Goal: Task Accomplishment & Management: Complete application form

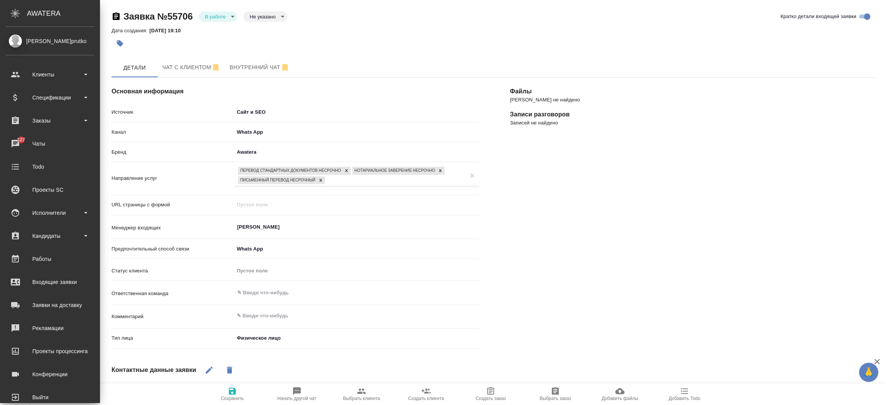
select select "RU"
click at [38, 278] on div "Входящие заявки" at bounding box center [50, 283] width 88 height 12
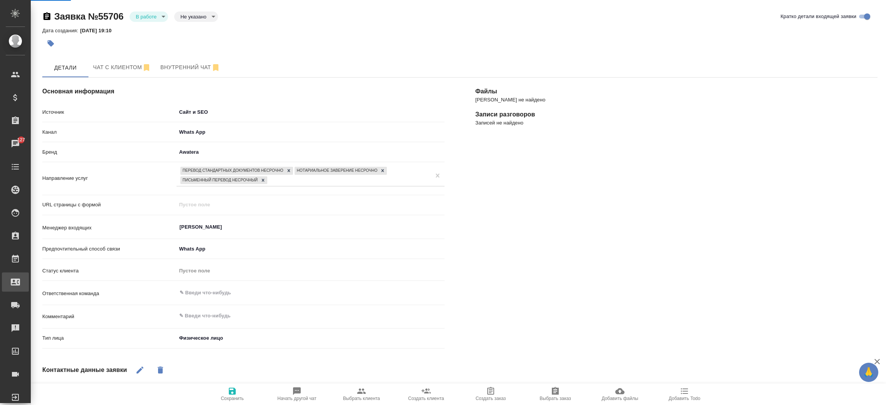
click at [38, 278] on div ".cls-1 fill:#fff; AWATERA [PERSON_NAME]prutko Клиенты Спецификации Заказы 127 Ч…" at bounding box center [443, 202] width 886 height 405
select select "RU"
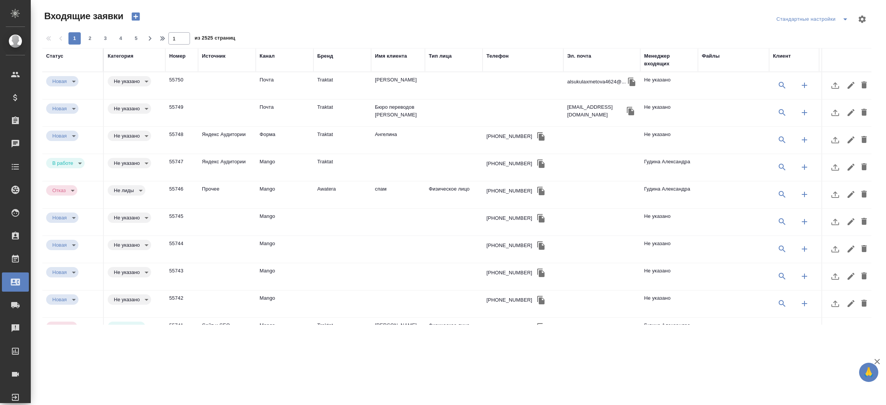
click at [498, 53] on div "Телефон" at bounding box center [497, 56] width 22 height 8
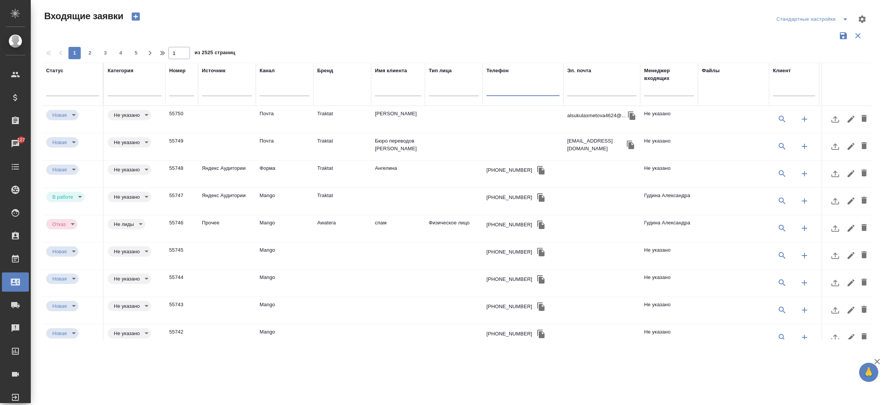
click at [495, 87] on input "text" at bounding box center [522, 91] width 73 height 10
paste input "7 928 137 23 63"
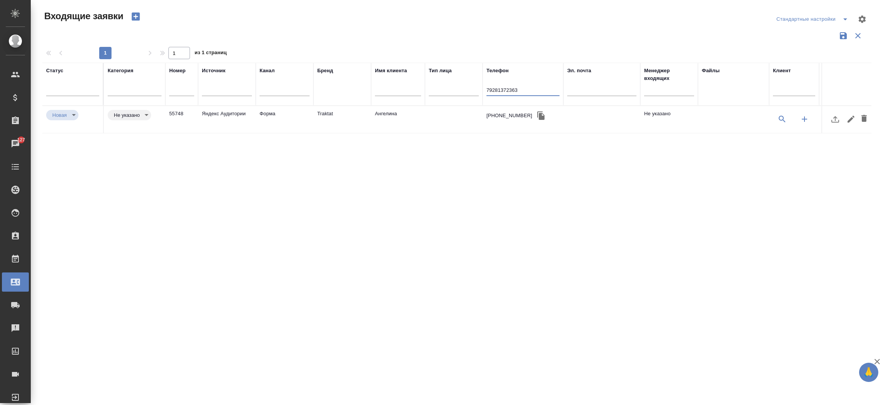
type input "79281372363"
click at [271, 108] on td "Форма" at bounding box center [285, 119] width 58 height 27
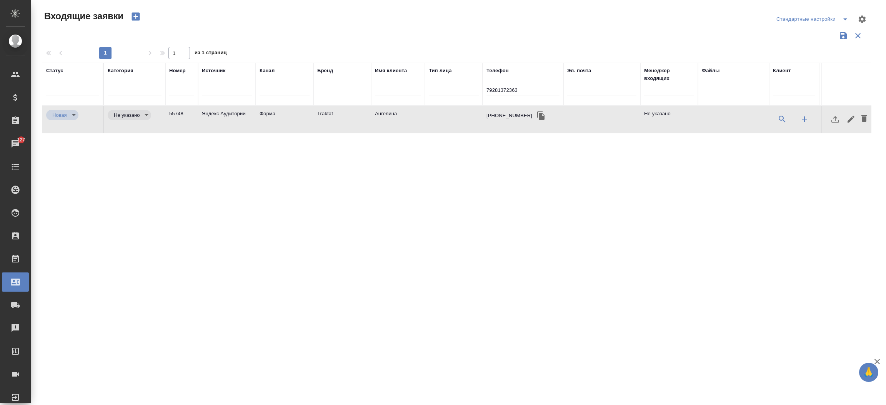
click at [537, 117] on icon "button" at bounding box center [540, 116] width 7 height 8
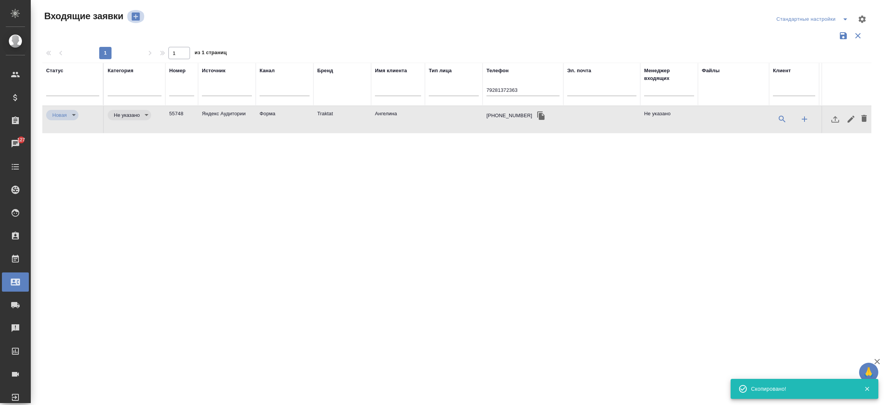
click at [133, 14] on icon "button" at bounding box center [136, 17] width 8 height 8
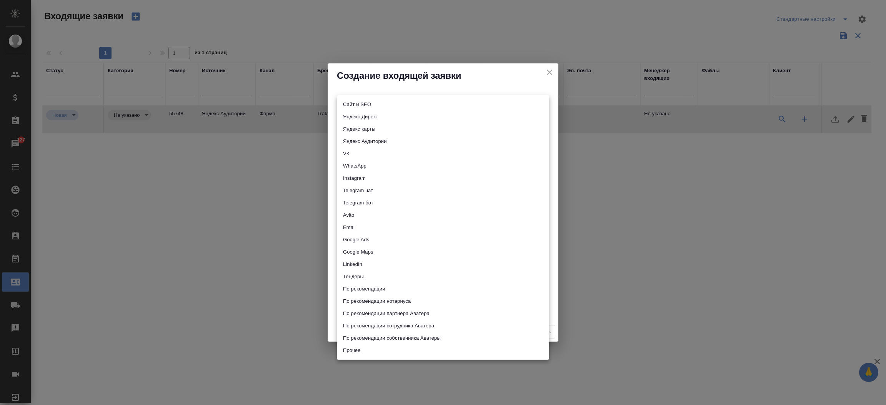
click at [338, 103] on body "🙏 .cls-1 fill:#fff; AWATERA Прутько Ирина i.prutko Клиенты Спецификации Заказы …" at bounding box center [443, 202] width 886 height 405
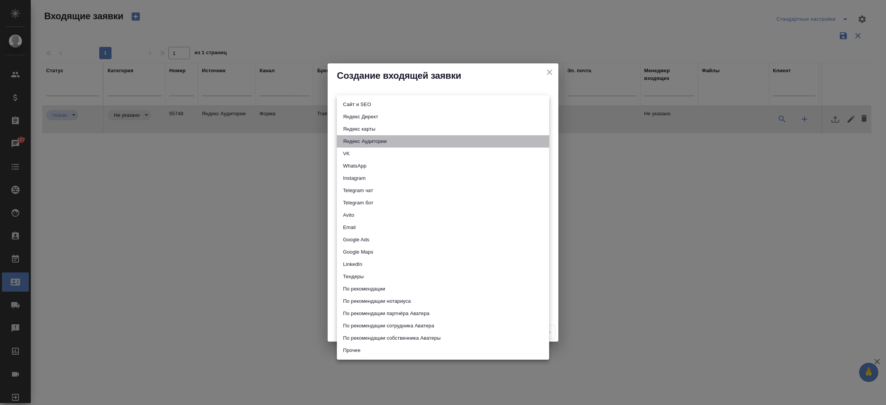
click at [373, 141] on li "Яндекс Аудитории" at bounding box center [443, 141] width 212 height 12
type input "yandexAudience"
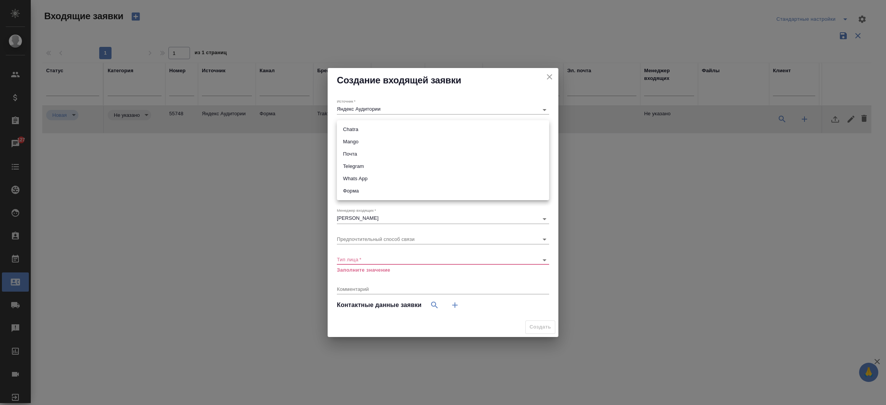
click at [372, 128] on body "🙏 .cls-1 fill:#fff; AWATERA Прутько Ирина i.prutko Клиенты Спецификации Заказы …" at bounding box center [443, 202] width 886 height 405
click at [361, 190] on li "Форма" at bounding box center [443, 191] width 212 height 12
type input "63623f8939da55ae86e7274a"
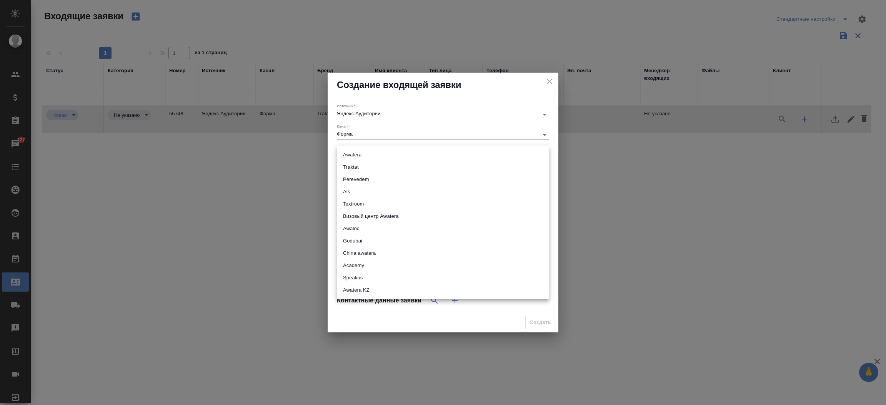
click at [359, 156] on body "🙏 .cls-1 fill:#fff; AWATERA Прутько Ирина i.prutko Клиенты Спецификации Заказы …" at bounding box center [443, 202] width 886 height 405
click at [363, 239] on li "Godubai" at bounding box center [443, 241] width 212 height 12
type input "godubai"
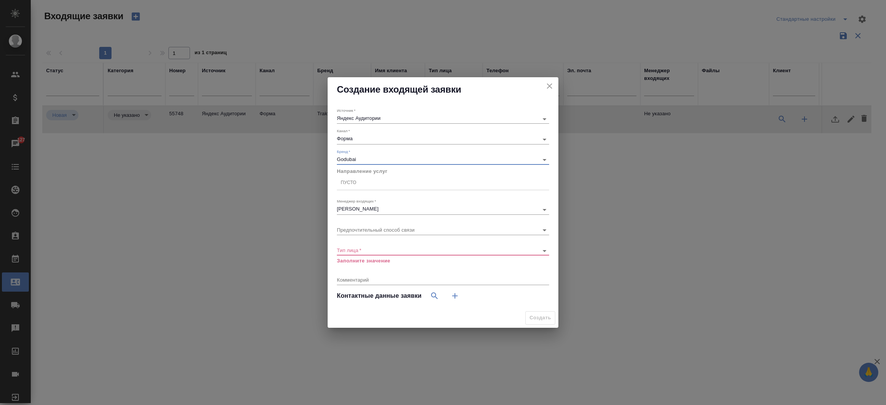
click at [361, 182] on div "Пусто" at bounding box center [443, 182] width 212 height 11
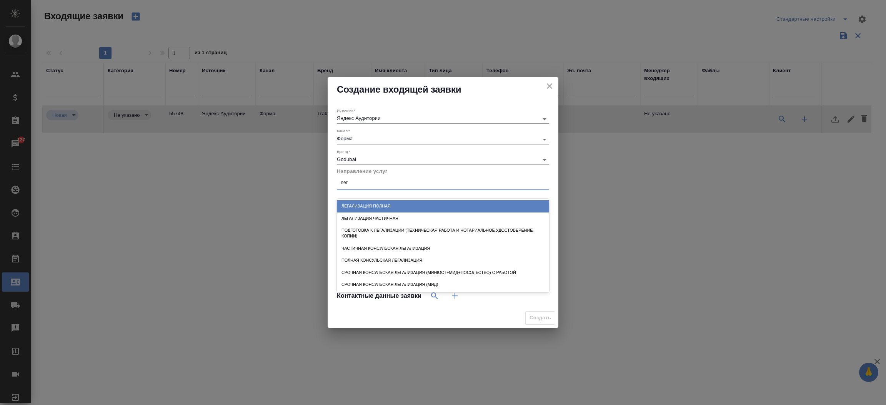
type input "лега"
click at [362, 204] on div "Легализация полная" at bounding box center [443, 206] width 212 height 12
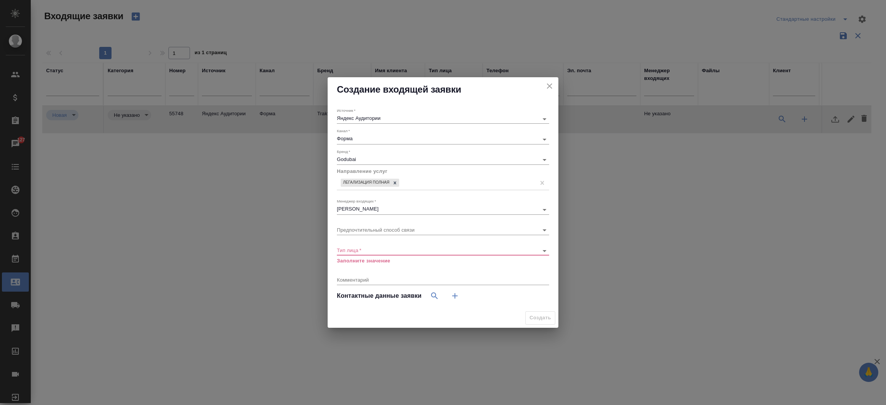
drag, startPoint x: 352, startPoint y: 246, endPoint x: 352, endPoint y: 257, distance: 11.5
click at [352, 257] on div "Тип лица   * ​ Заполните значение" at bounding box center [443, 252] width 212 height 25
click at [352, 251] on body "🙏 .cls-1 fill:#fff; AWATERA Прутько Ирина i.prutko Клиенты Спецификации Заказы …" at bounding box center [443, 202] width 886 height 405
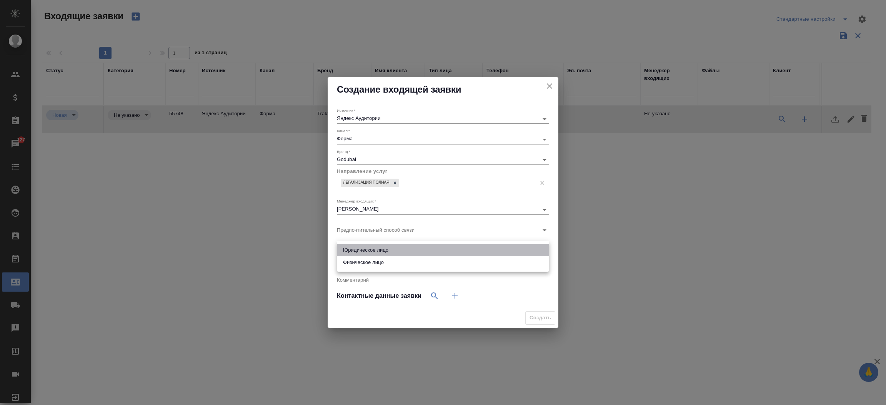
click at [365, 251] on li "Юридическое лицо" at bounding box center [443, 250] width 212 height 12
type input "company"
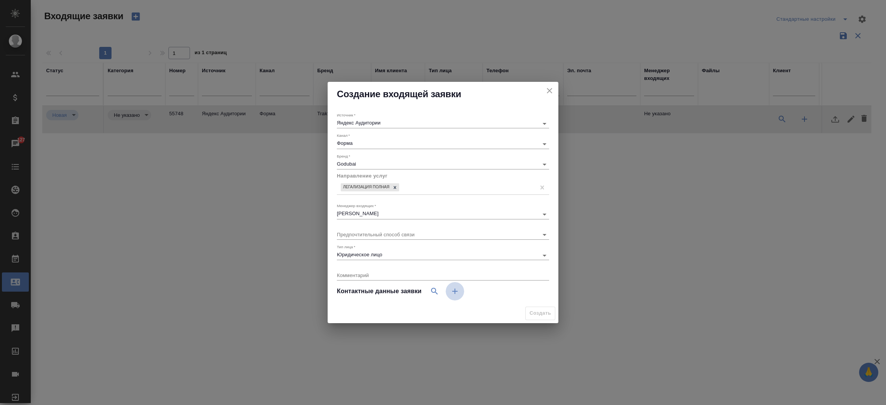
click at [458, 288] on icon "button" at bounding box center [454, 291] width 9 height 9
select select "RU"
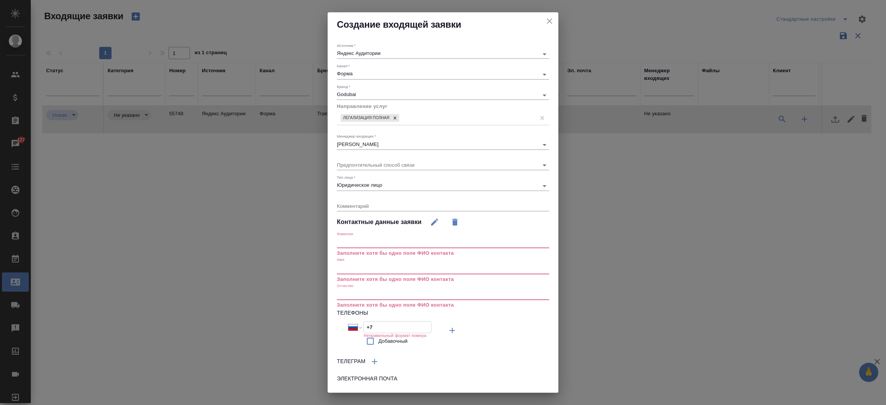
click at [370, 324] on input "+7" at bounding box center [397, 327] width 67 height 11
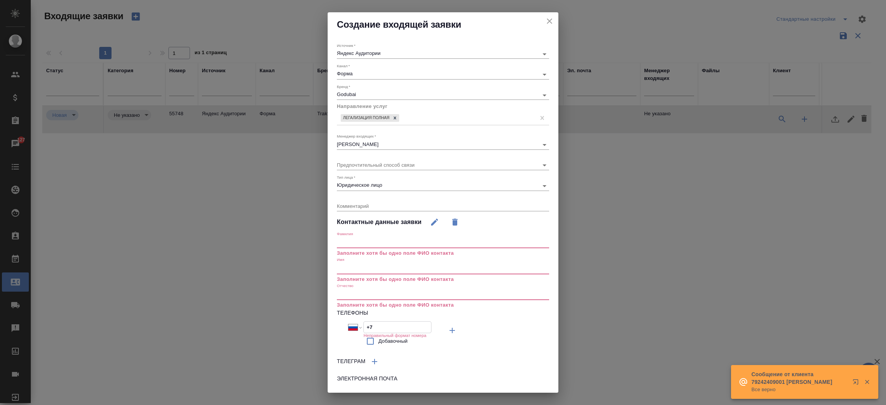
paste input "928 137 23 63"
type input "+7 928 137 23 63"
drag, startPoint x: 377, startPoint y: 260, endPoint x: 372, endPoint y: 271, distance: 12.7
click at [372, 271] on div "Имя Заполните хотя бы одно поле ФИО контакта" at bounding box center [443, 270] width 212 height 26
click at [372, 271] on input "text" at bounding box center [443, 268] width 212 height 11
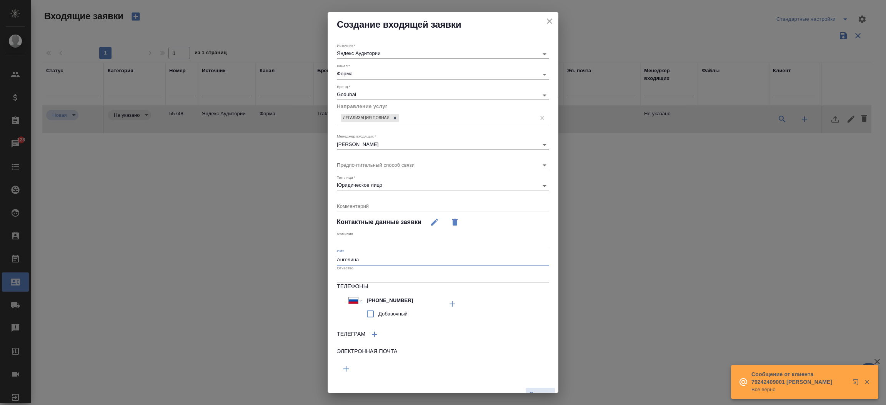
type input "Ангелина"
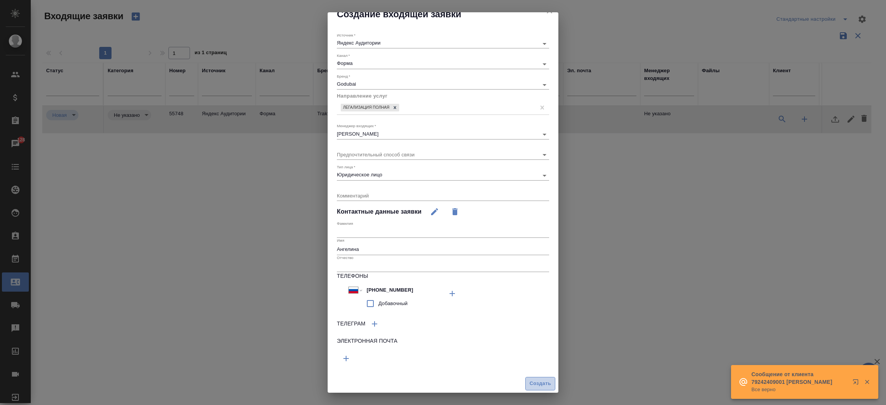
click at [531, 383] on span "Создать" at bounding box center [541, 384] width 22 height 9
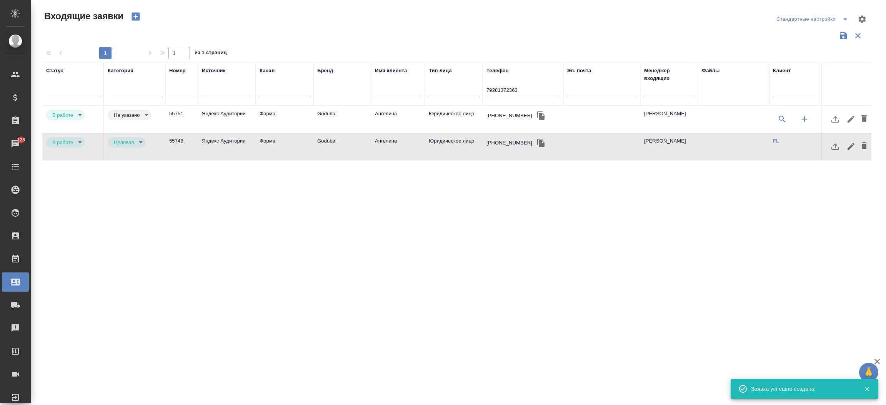
click at [77, 140] on body "🙏 .cls-1 fill:#fff; AWATERA Прутько Ирина i.prutko Клиенты Спецификации Заказы …" at bounding box center [443, 202] width 886 height 405
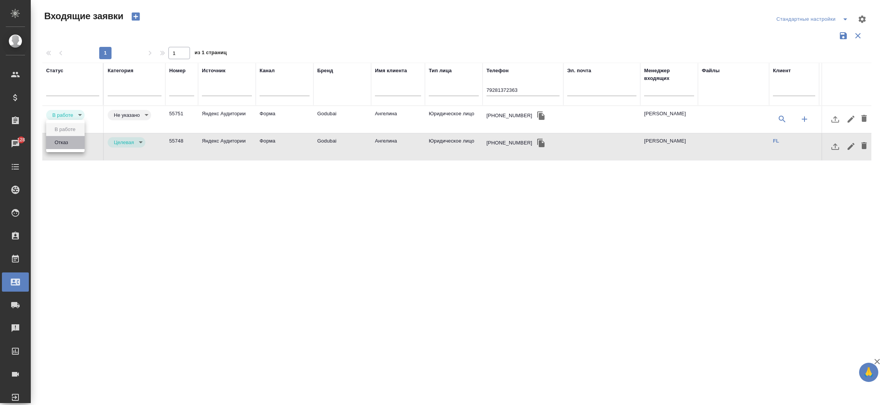
click at [75, 144] on li "Отказ" at bounding box center [65, 142] width 38 height 13
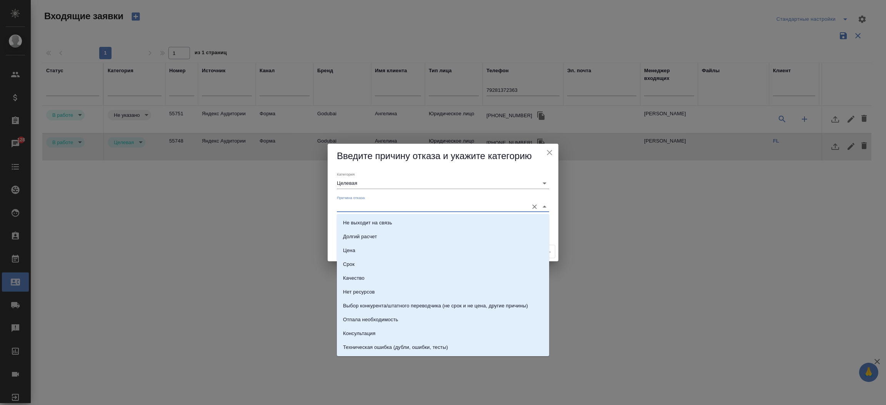
click at [370, 204] on input "Причина отказа" at bounding box center [431, 207] width 188 height 10
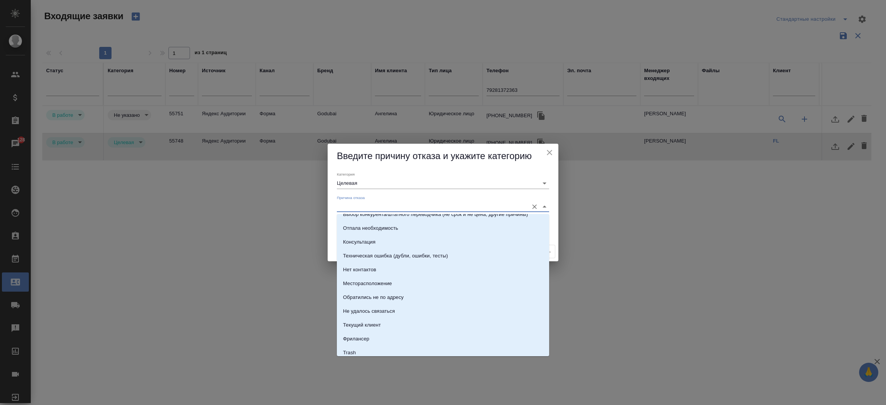
scroll to position [91, 0]
click at [456, 256] on li "Техническая ошибка (дубли, ошибки, тесты)" at bounding box center [443, 257] width 212 height 14
type input "Техническая ошибка (дубли, ошибки, тесты)"
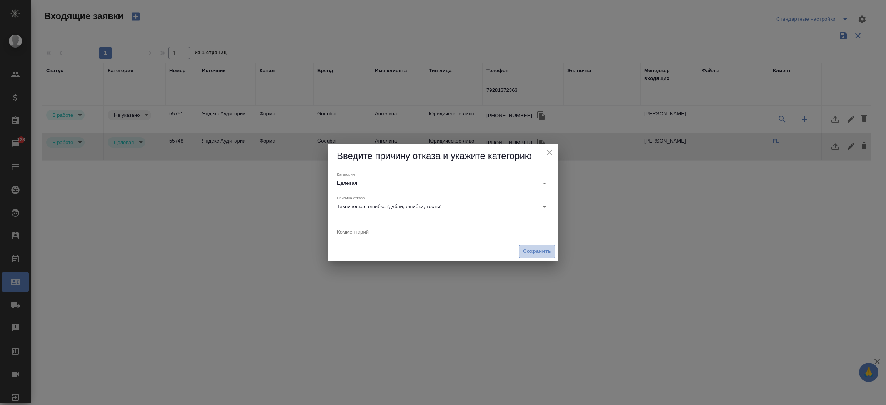
click at [531, 248] on span "Сохранить" at bounding box center [537, 251] width 28 height 9
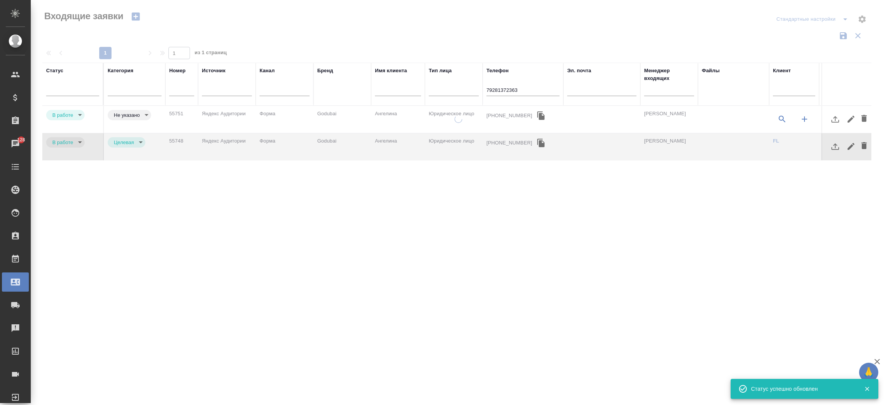
type input "rejection"
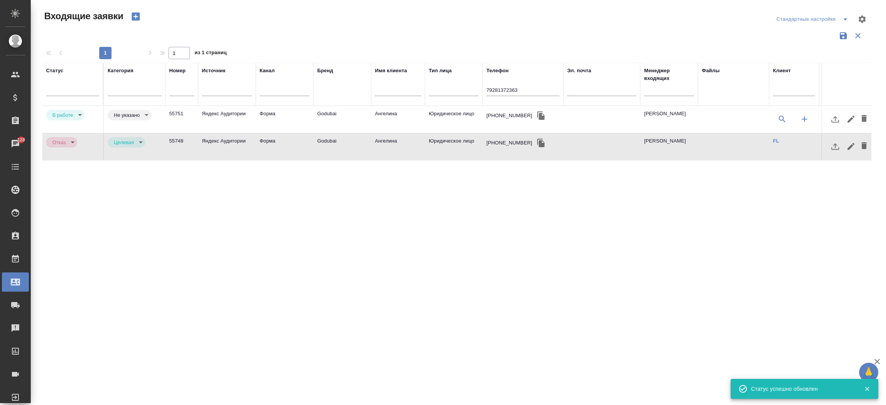
click at [337, 116] on td "Godubai" at bounding box center [342, 119] width 58 height 27
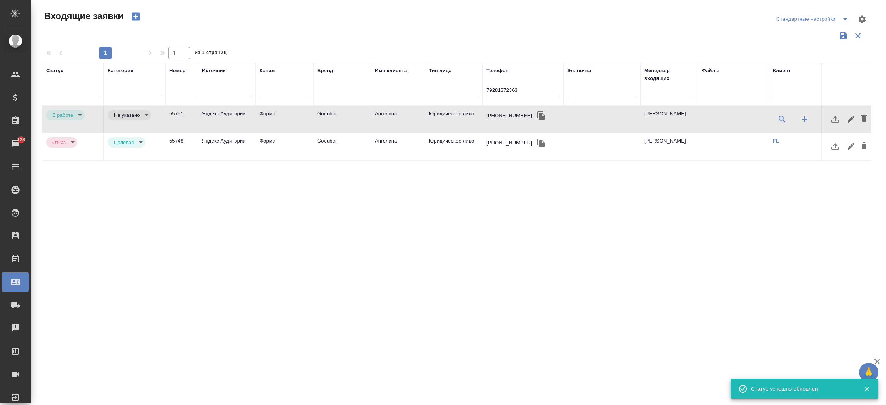
click at [337, 116] on td "Godubai" at bounding box center [342, 119] width 58 height 27
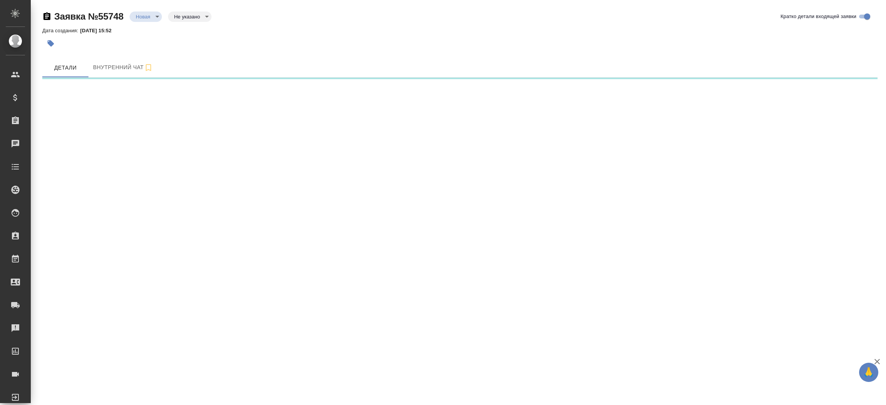
select select "RU"
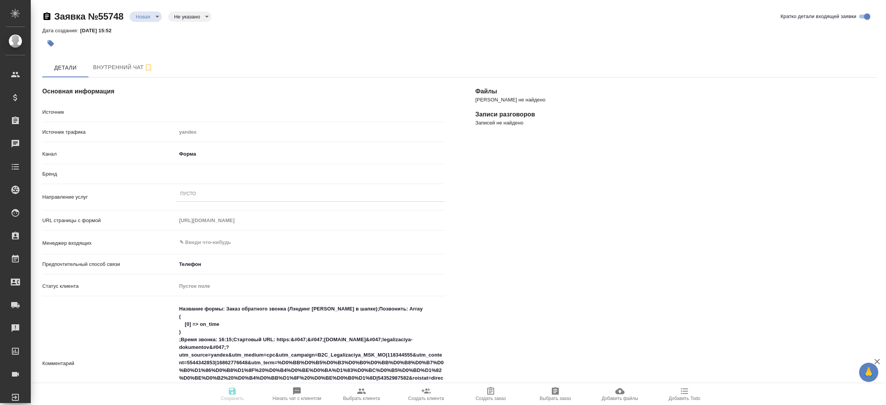
type textarea "x"
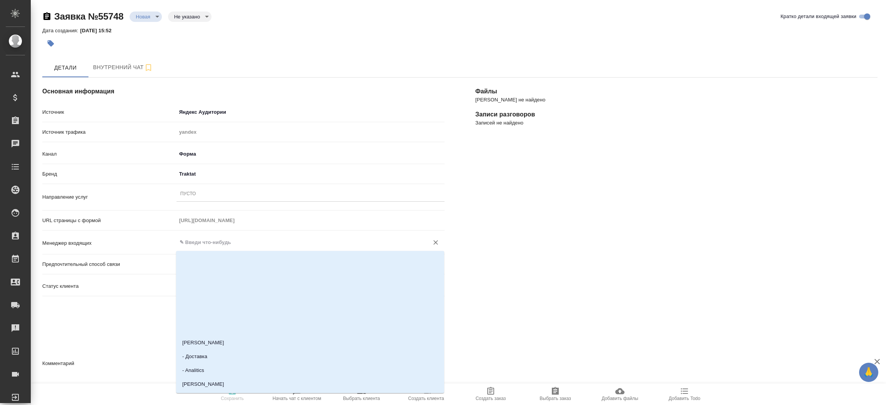
click at [203, 242] on input "text" at bounding box center [298, 242] width 238 height 9
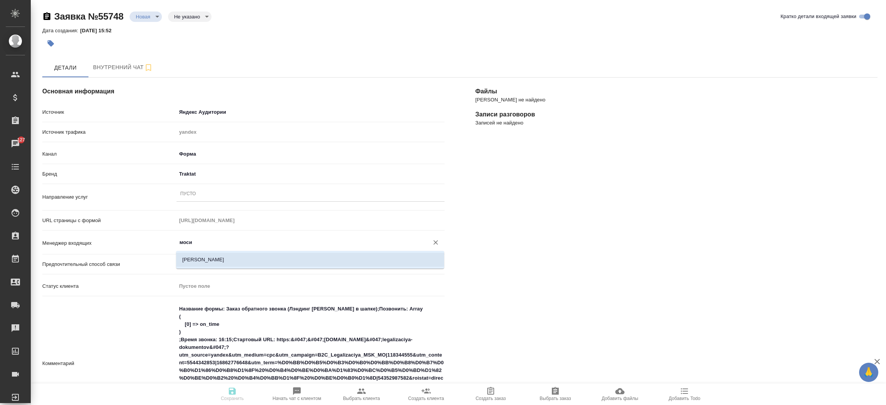
click at [216, 265] on li "Мосина Ирина" at bounding box center [310, 260] width 268 height 14
type input "Мосина Ирина"
type textarea "x"
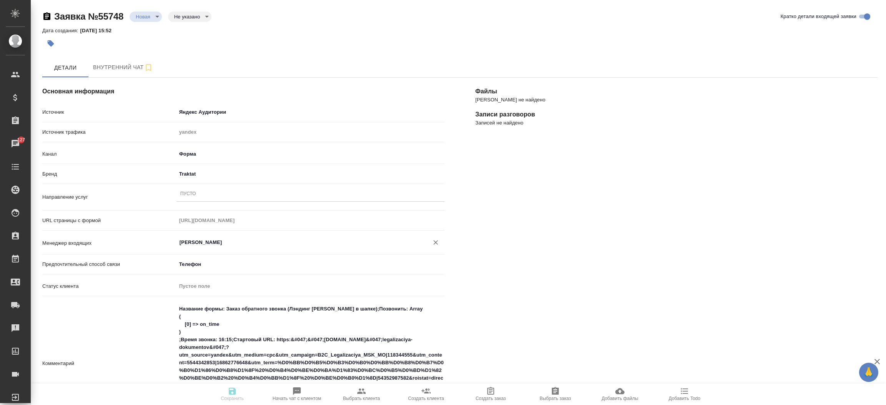
type input "Мосина Ирина"
click at [493, 266] on div "Файлы Файлов не найдено Записи разговоров Записей не найдено" at bounding box center [676, 351] width 433 height 578
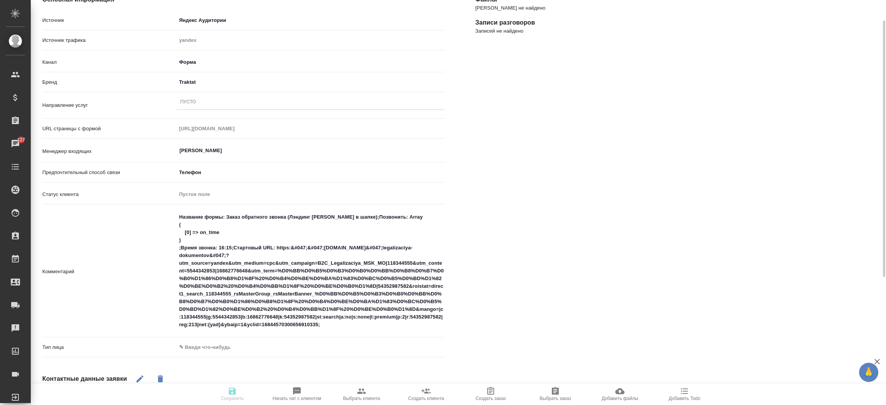
scroll to position [115, 0]
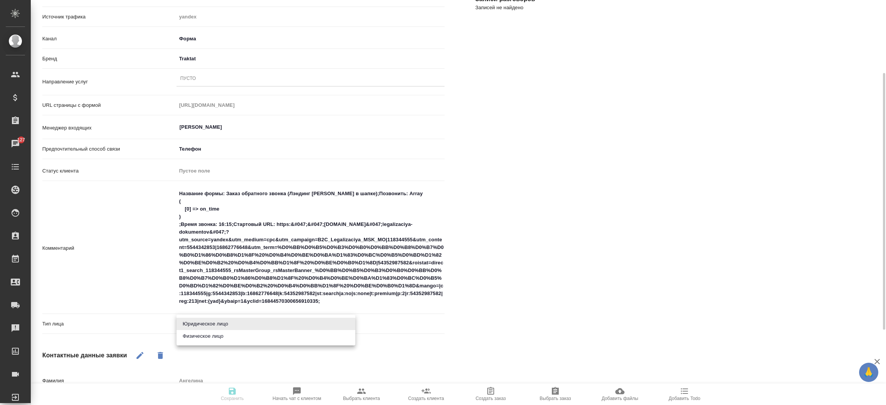
click at [194, 321] on body "🙏 .cls-1 fill:#fff; AWATERA Прутько Ирина i.prutko Клиенты Спецификации Заказы …" at bounding box center [443, 202] width 886 height 405
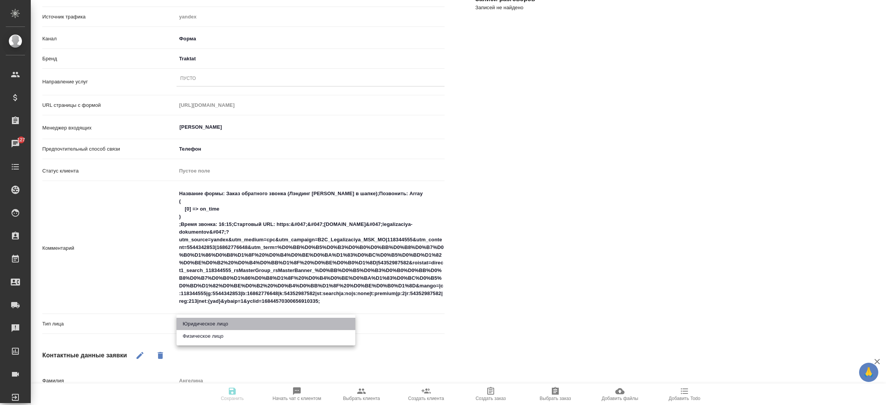
click at [204, 322] on li "Юридическое лицо" at bounding box center [266, 324] width 179 height 12
type textarea "x"
type input "company"
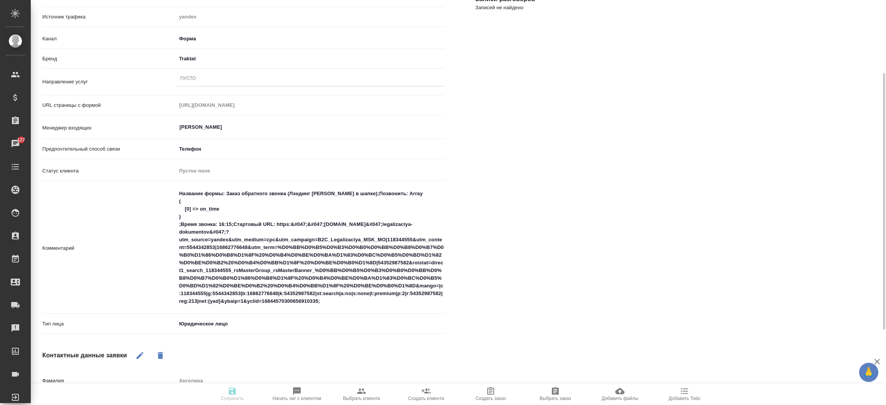
click at [238, 78] on div "Пусто" at bounding box center [311, 78] width 268 height 11
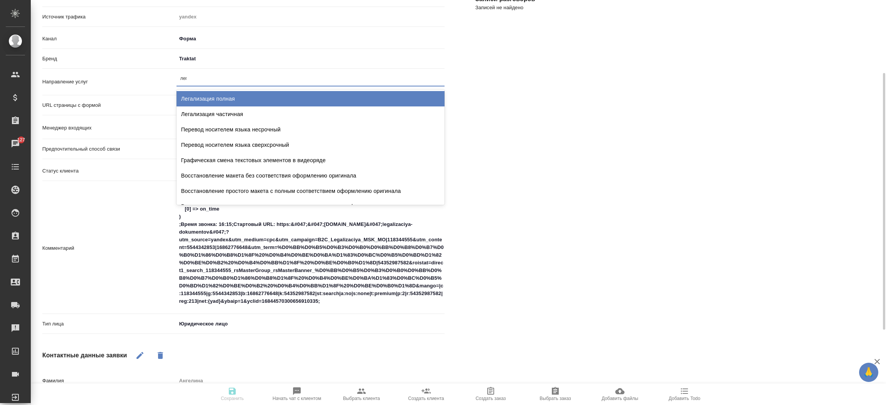
type input "лега"
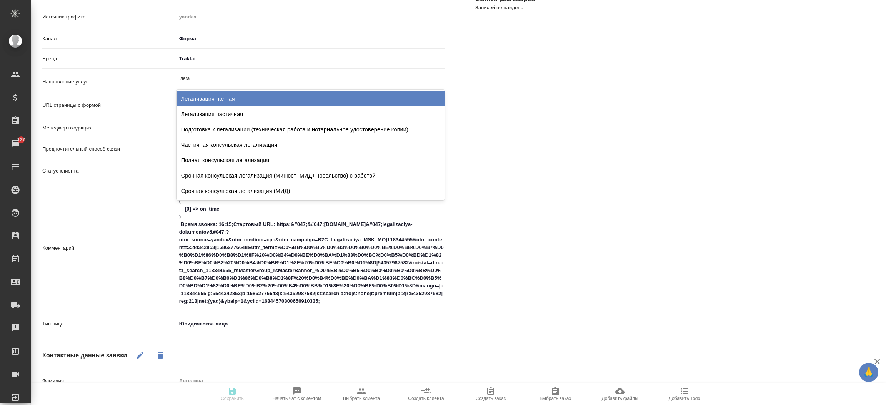
click at [241, 96] on div "Легализация полная" at bounding box center [311, 98] width 268 height 15
type textarea "x"
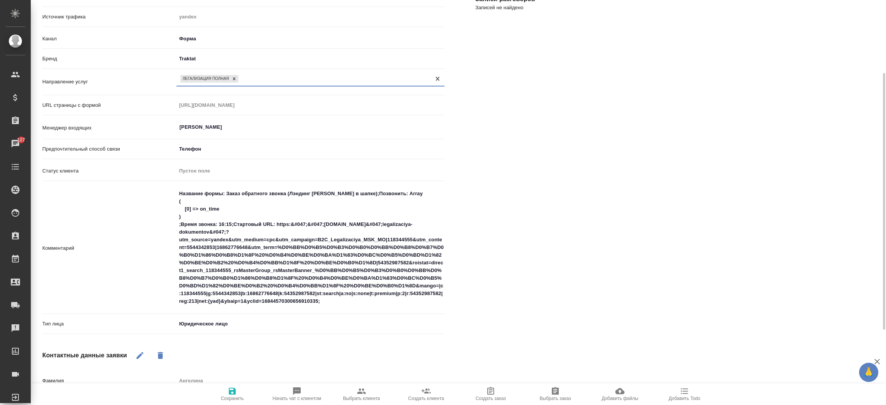
click at [223, 55] on body "🙏 .cls-1 fill:#fff; AWATERA Прутько Ирина i.prutko Клиенты Спецификации Заказы …" at bounding box center [443, 202] width 886 height 405
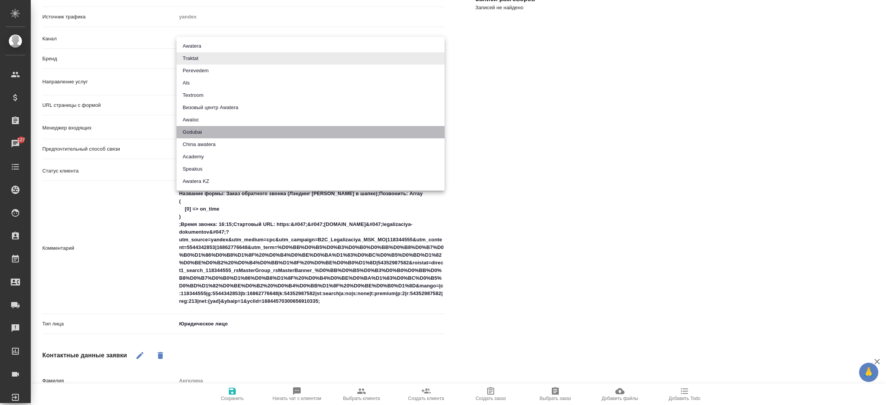
click at [204, 132] on li "Godubai" at bounding box center [311, 132] width 268 height 12
type input "godubai"
type textarea "x"
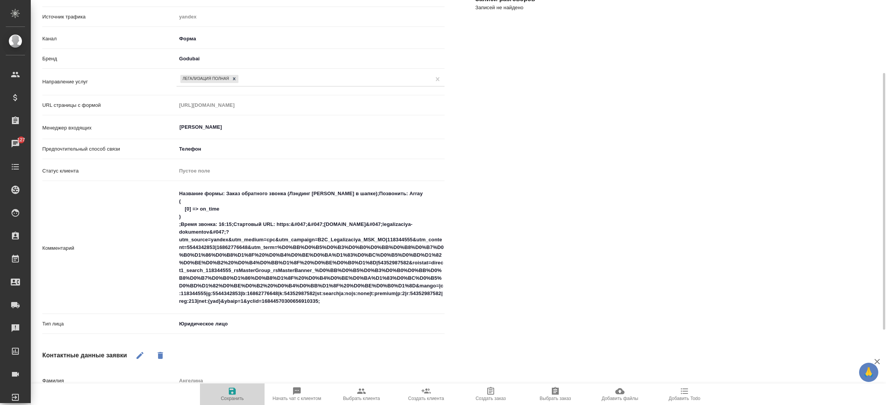
click at [230, 387] on button "Сохранить" at bounding box center [232, 395] width 65 height 22
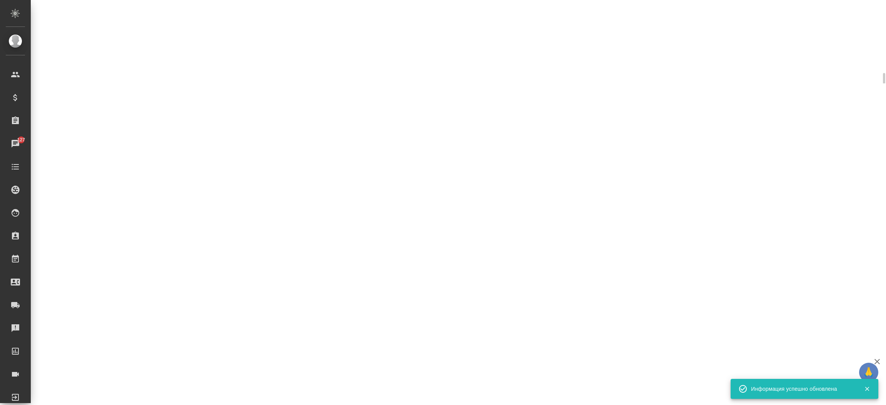
select select "RU"
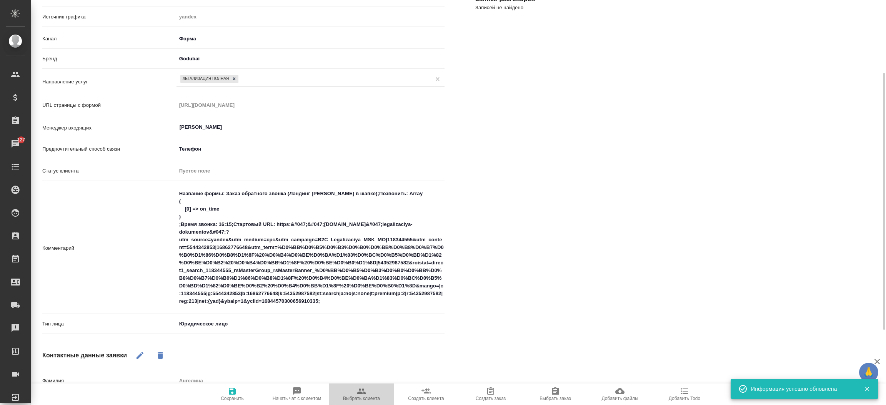
click at [367, 400] on span "Выбрать клиента" at bounding box center [361, 398] width 37 height 5
type textarea "x"
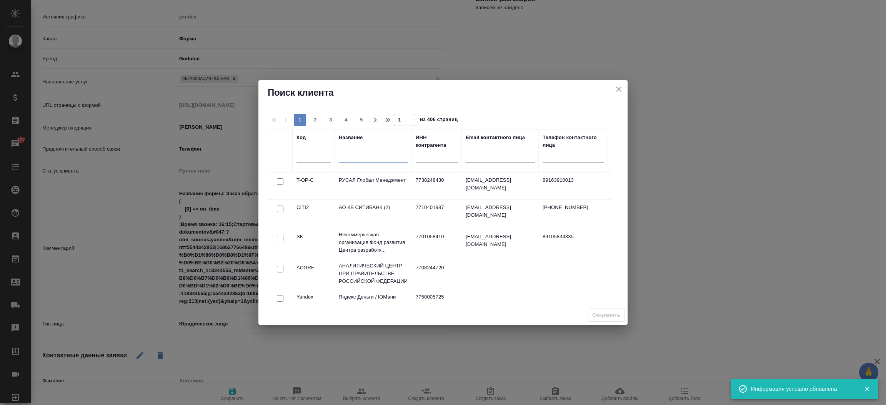
click at [357, 156] on input "text" at bounding box center [373, 158] width 69 height 10
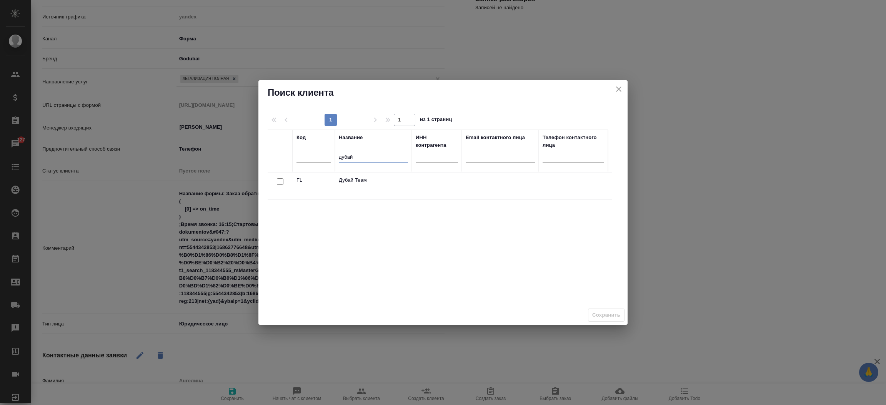
type input "дубай"
click at [281, 183] on input "checkbox" at bounding box center [280, 181] width 7 height 7
checkbox input "true"
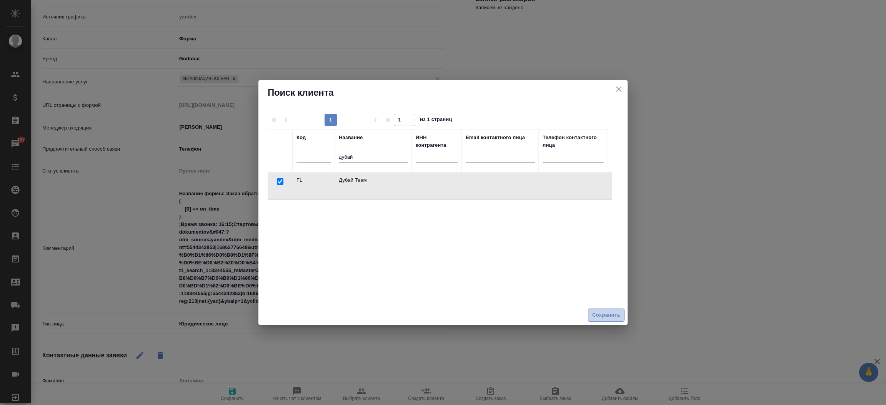
click at [622, 313] on button "Сохранить" at bounding box center [606, 315] width 37 height 13
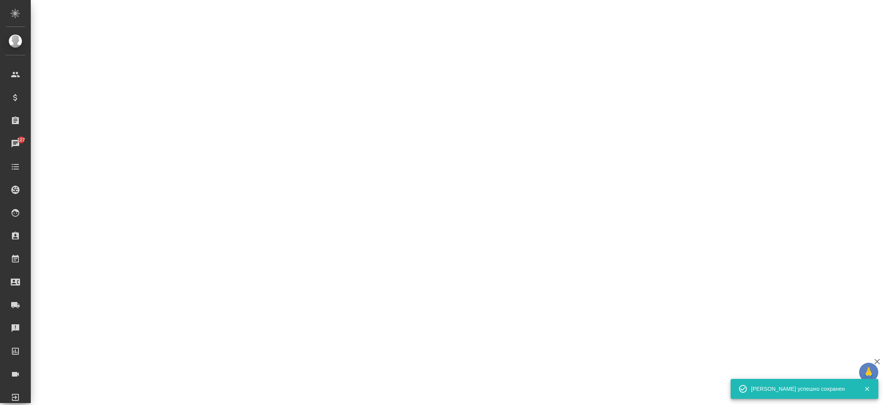
select select "RU"
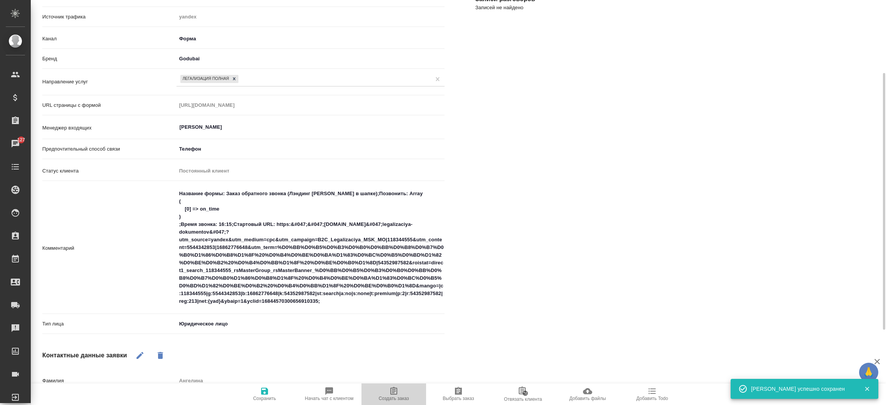
click at [395, 388] on icon "button" at bounding box center [393, 391] width 9 height 9
type textarea "x"
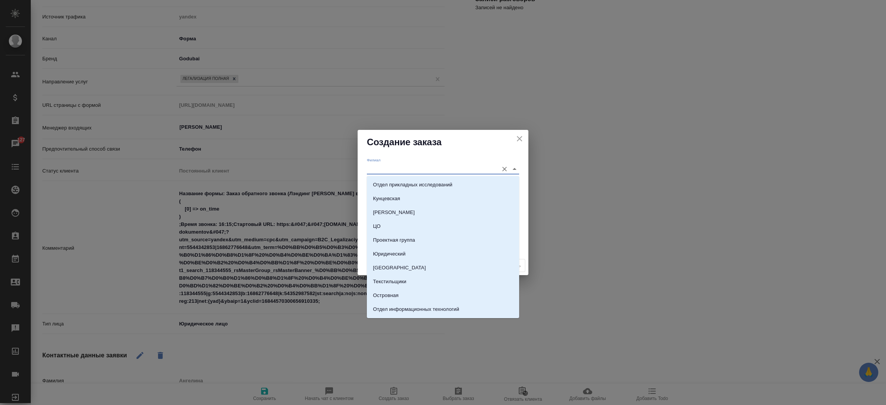
click at [393, 165] on input "Филиал" at bounding box center [431, 169] width 128 height 10
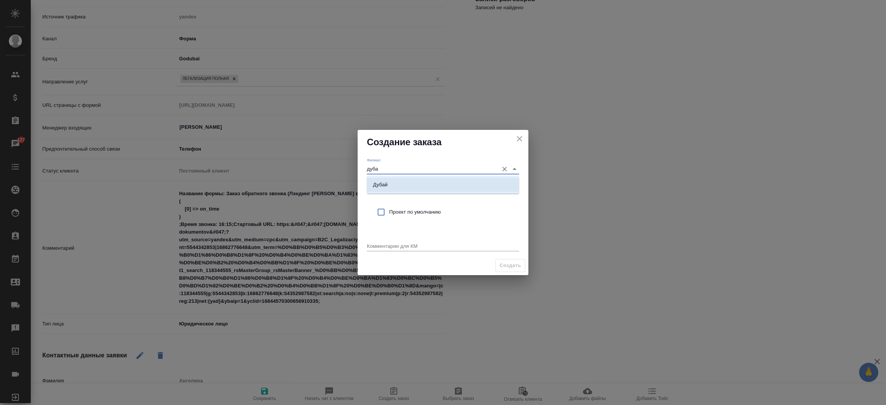
click at [391, 186] on li "Дубай" at bounding box center [443, 185] width 152 height 14
type input "Дубай"
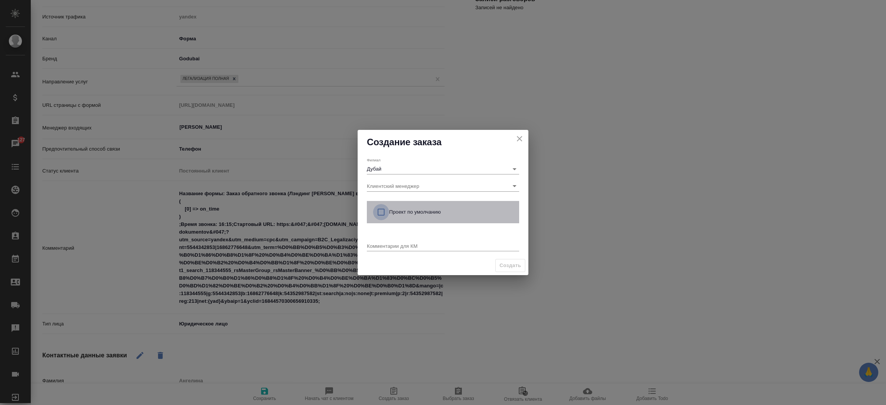
click at [380, 210] on input "checkbox" at bounding box center [381, 212] width 16 height 16
checkbox input "true"
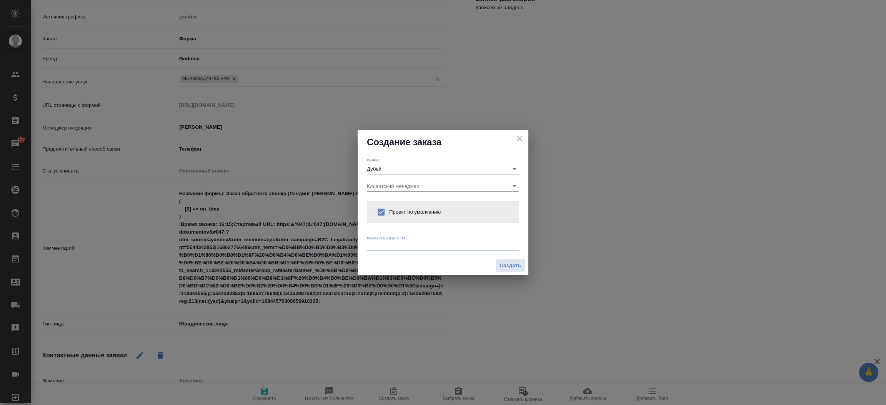
click at [397, 247] on textarea at bounding box center [443, 246] width 152 height 6
type textarea "от КВ: легализация уставных документов"
drag, startPoint x: 503, startPoint y: 274, endPoint x: 503, endPoint y: 267, distance: 7.3
click at [503, 267] on div "Создать" at bounding box center [443, 266] width 171 height 20
click at [503, 267] on span "Создать" at bounding box center [511, 266] width 22 height 9
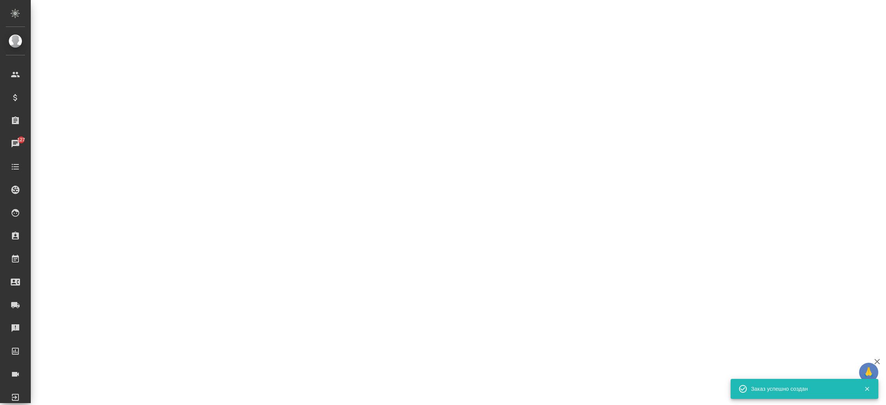
select select "RU"
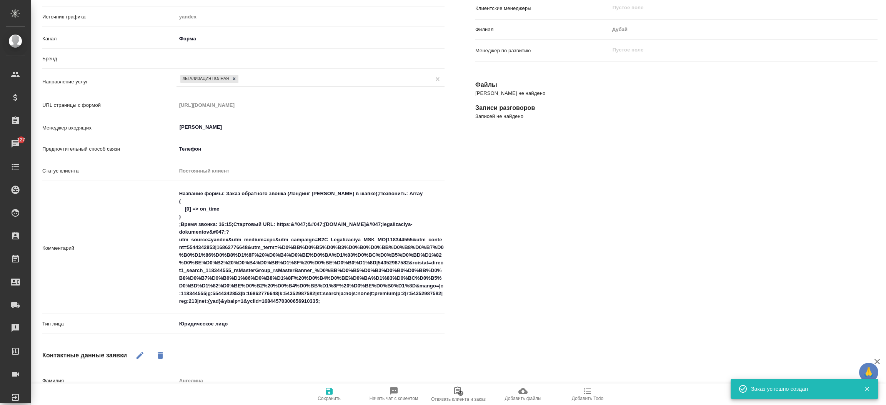
type textarea "x"
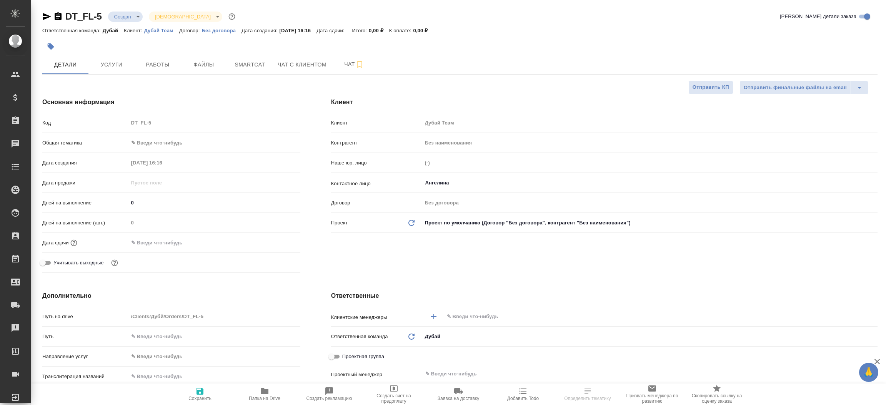
select select "RU"
type textarea "x"
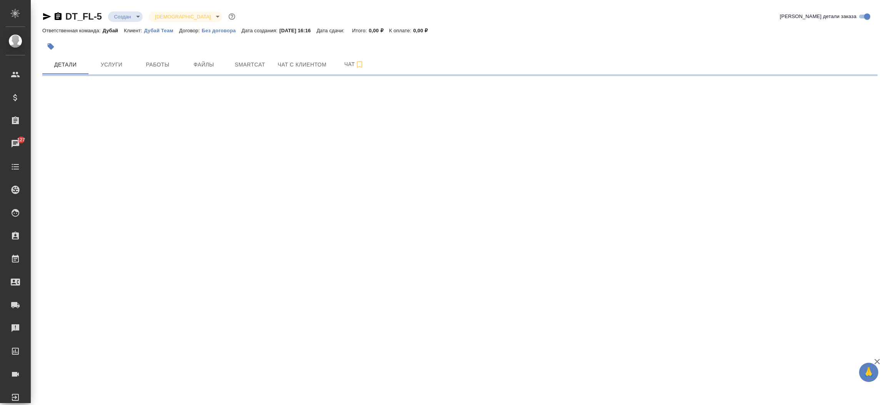
select select "RU"
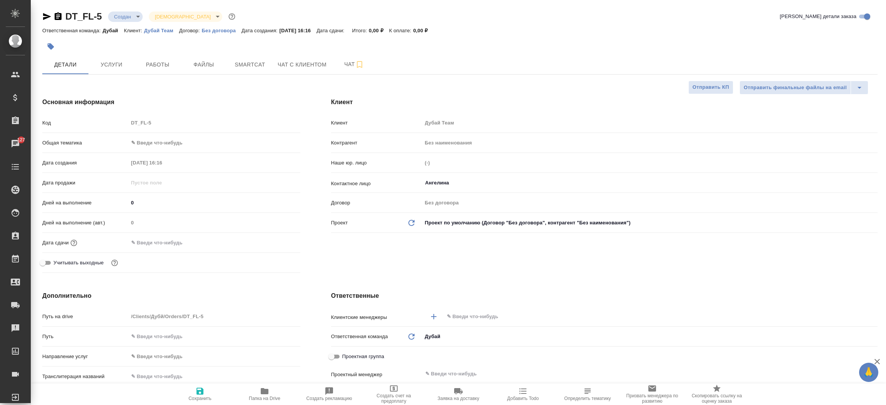
type textarea "x"
click at [45, 19] on icon "button" at bounding box center [46, 16] width 9 height 9
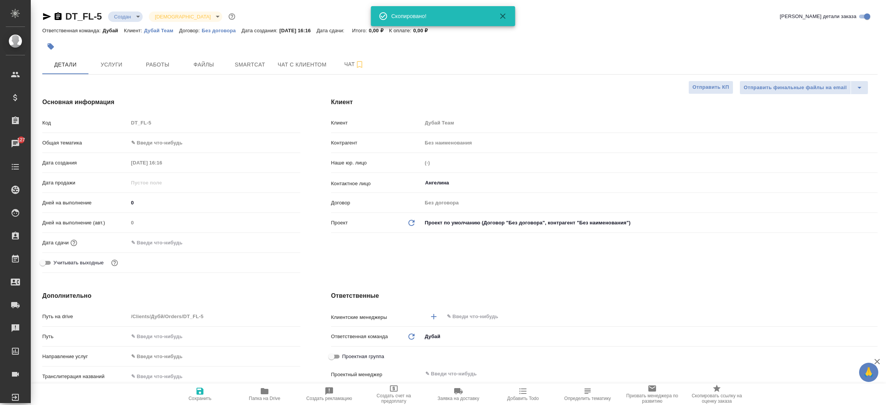
type textarea "x"
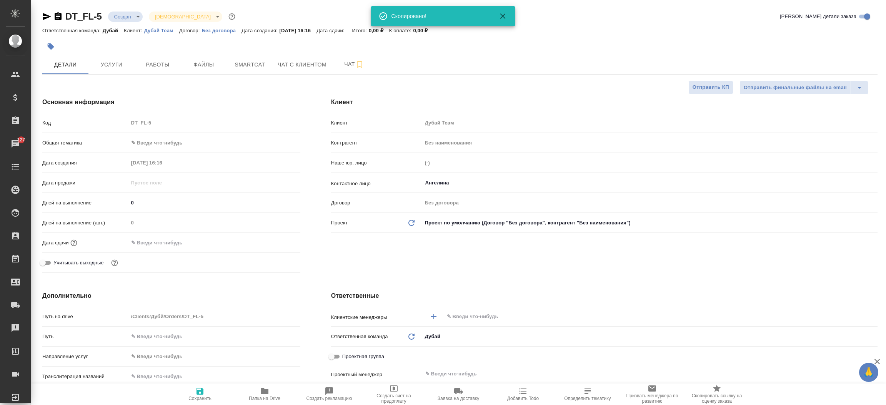
type textarea "x"
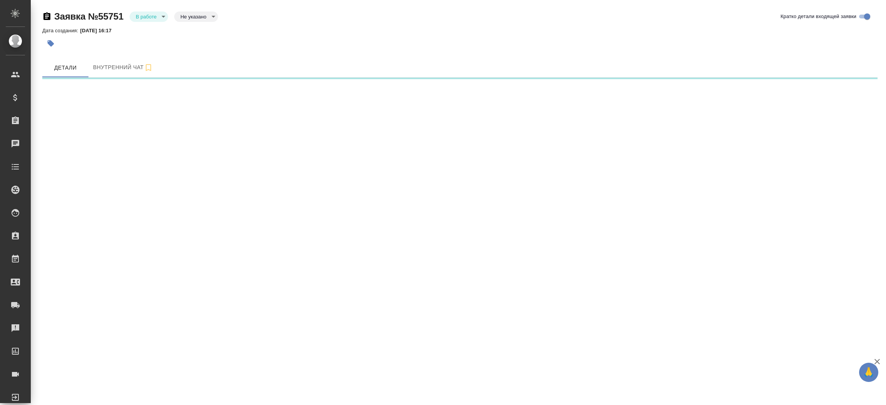
select select "RU"
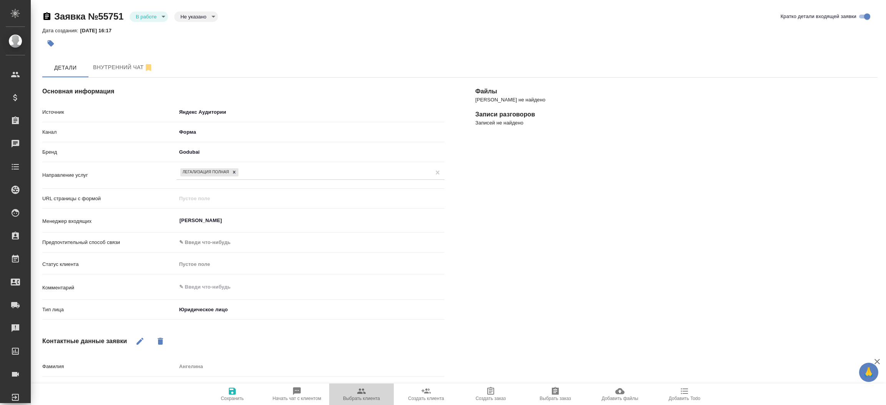
click at [352, 388] on span "Выбрать клиента" at bounding box center [361, 394] width 55 height 15
type textarea "x"
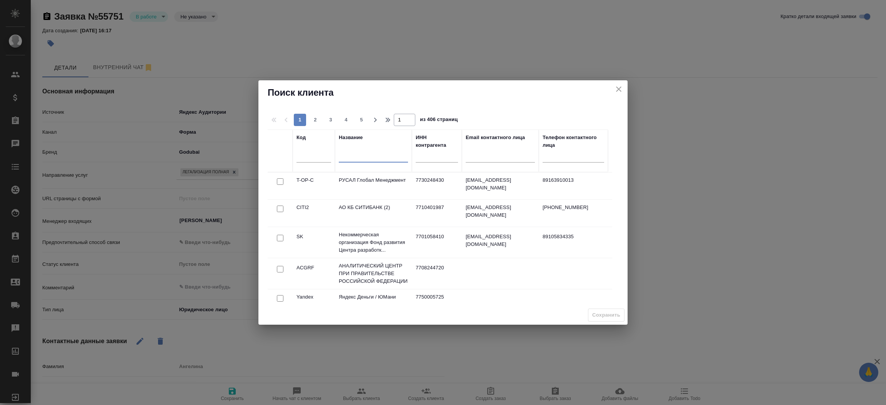
click at [369, 157] on input "text" at bounding box center [373, 158] width 69 height 10
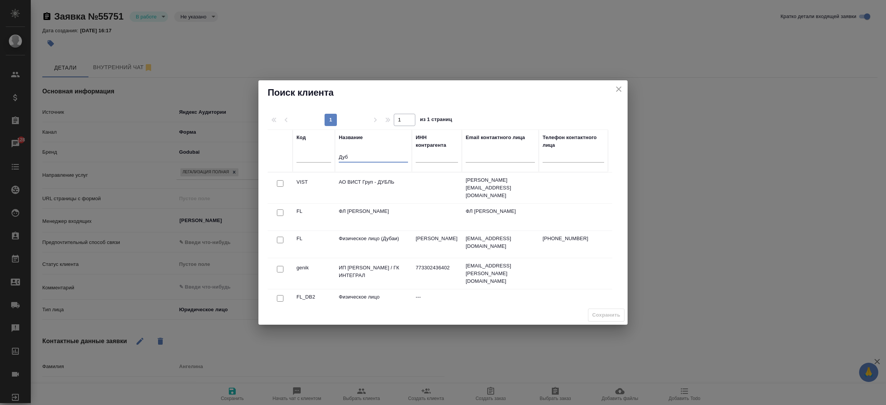
type input "Дуб"
click at [278, 237] on input "checkbox" at bounding box center [280, 240] width 7 height 7
checkbox input "true"
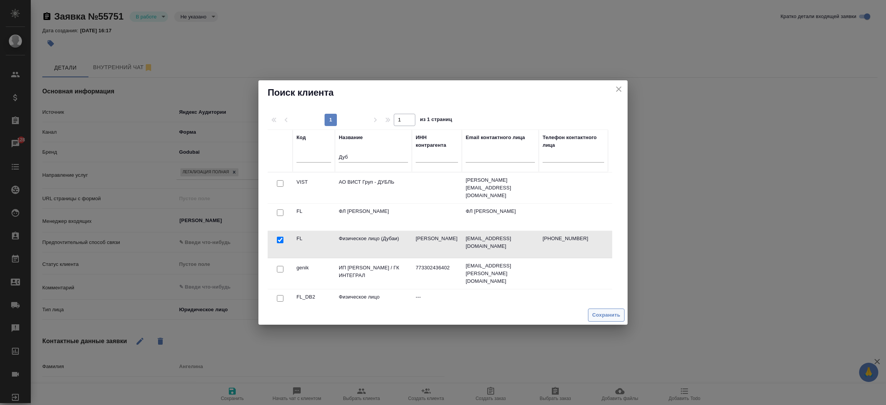
click at [608, 314] on span "Сохранить" at bounding box center [606, 315] width 28 height 9
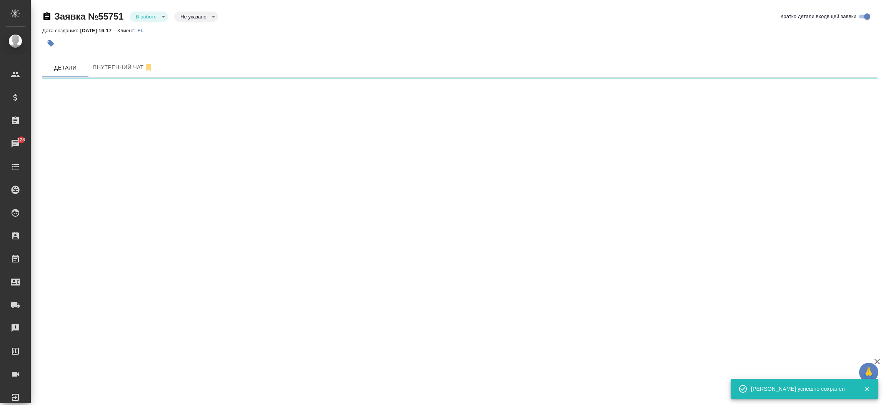
select select "RU"
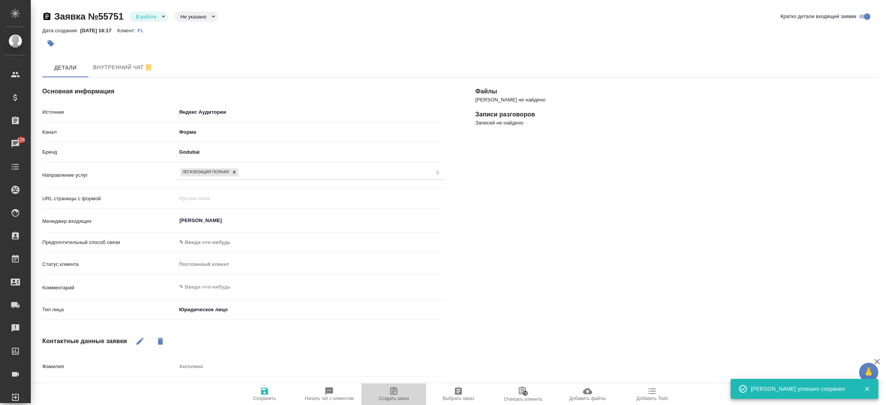
click at [394, 389] on icon "button" at bounding box center [393, 391] width 7 height 8
type textarea "x"
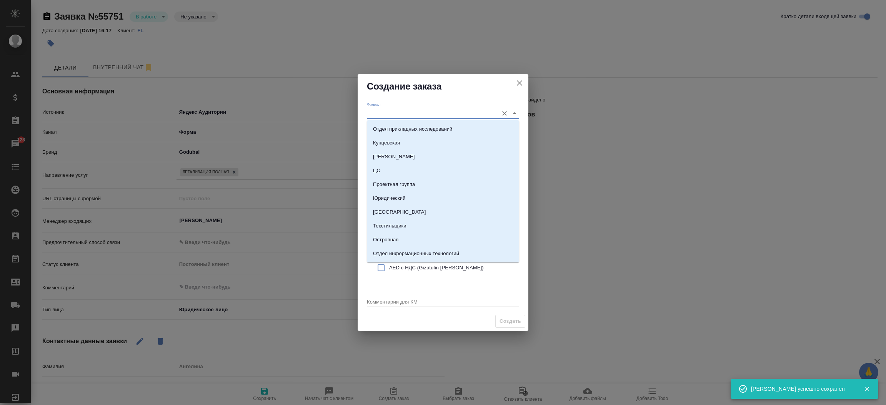
click at [396, 117] on input "Филиал" at bounding box center [431, 113] width 128 height 10
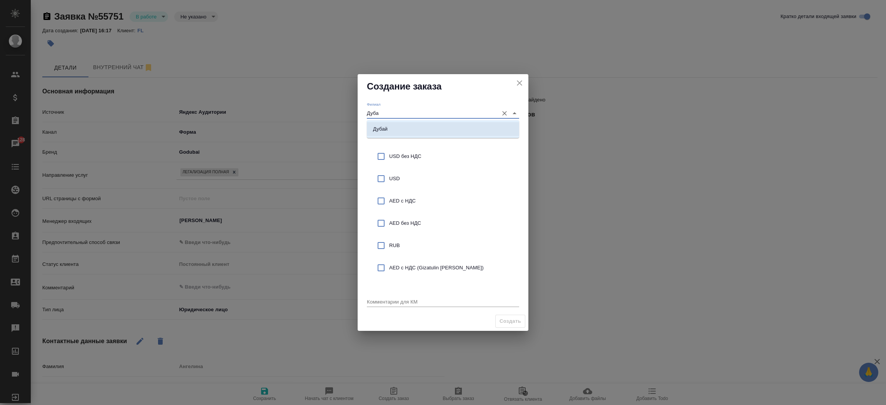
click at [397, 128] on li "Дубай" at bounding box center [443, 129] width 152 height 14
type input "Дубай"
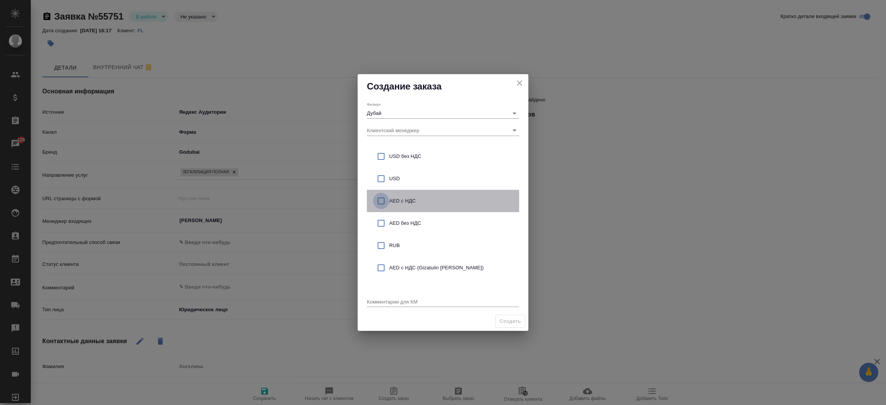
click at [380, 200] on input "checkbox" at bounding box center [381, 201] width 16 height 16
checkbox input "true"
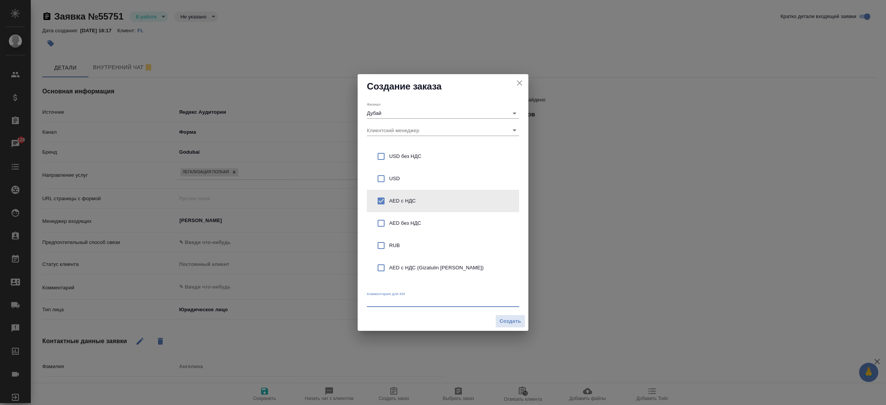
click at [379, 302] on textarea at bounding box center [443, 302] width 152 height 6
type textarea "от КВ: легализация уставных документов для [GEOGRAPHIC_DATA]"
click at [511, 322] on span "Создать" at bounding box center [511, 321] width 22 height 9
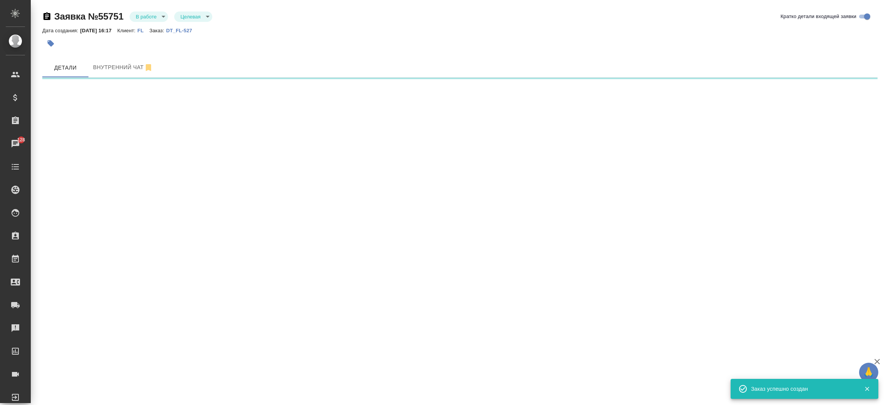
select select "RU"
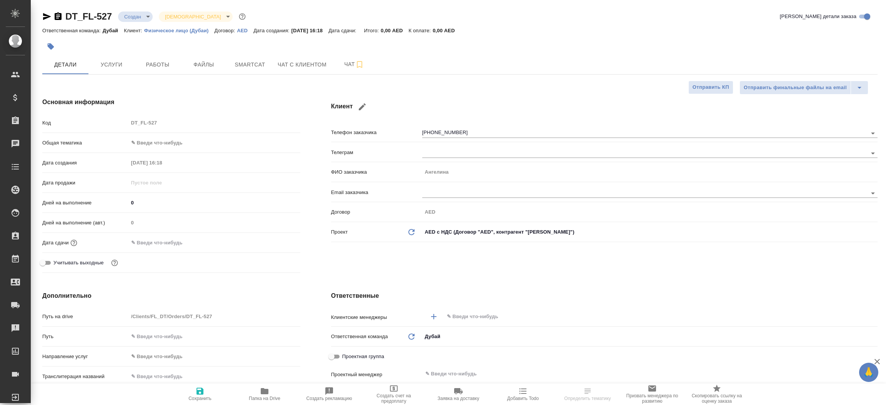
select select "RU"
click at [48, 20] on icon "button" at bounding box center [46, 16] width 9 height 9
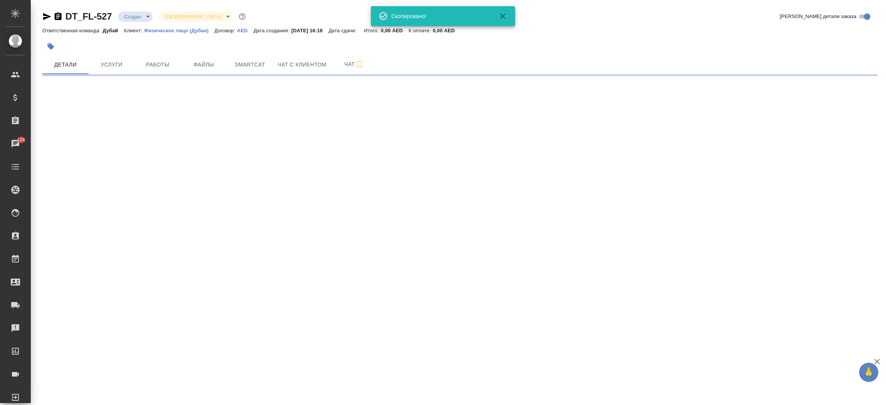
select select "RU"
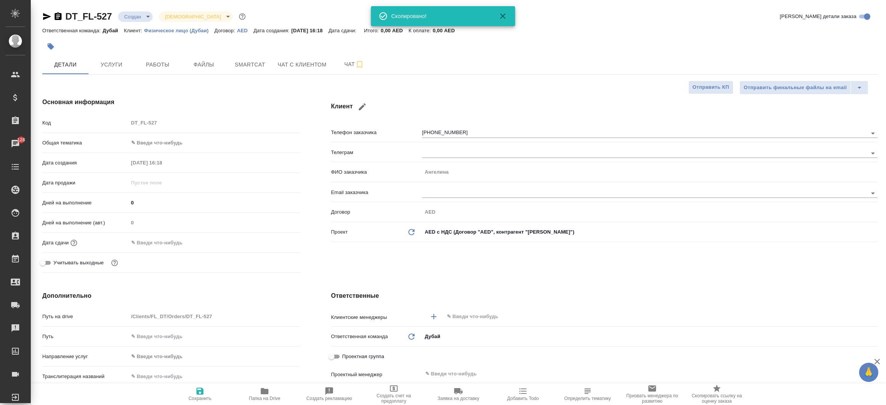
type textarea "x"
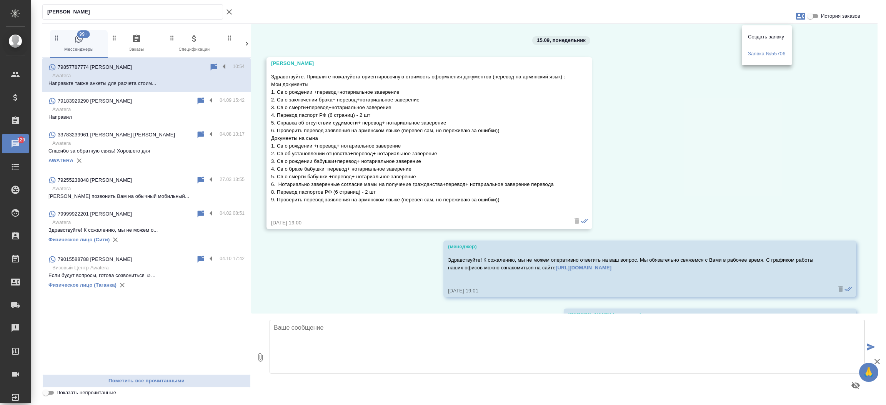
scroll to position [876, 0]
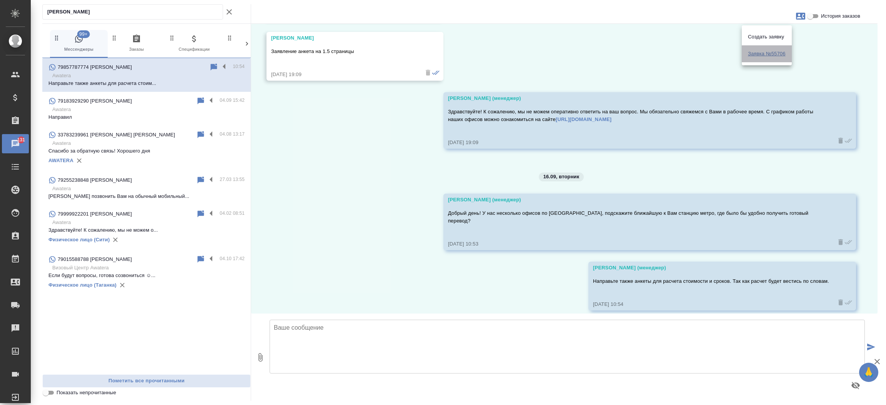
click at [769, 55] on span "Заявка №55706" at bounding box center [767, 54] width 38 height 8
click at [229, 11] on div at bounding box center [443, 202] width 886 height 405
click at [229, 11] on icon "button" at bounding box center [229, 11] width 5 height 5
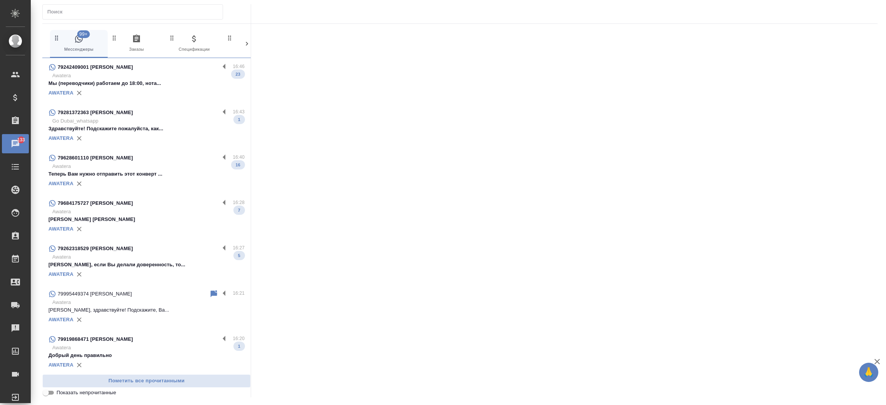
click at [133, 66] on div "79242409001 [PERSON_NAME]" at bounding box center [133, 67] width 171 height 9
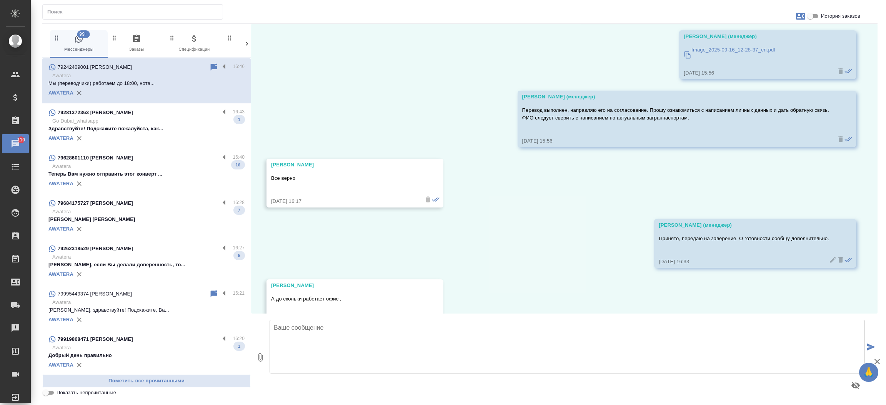
scroll to position [2518, 0]
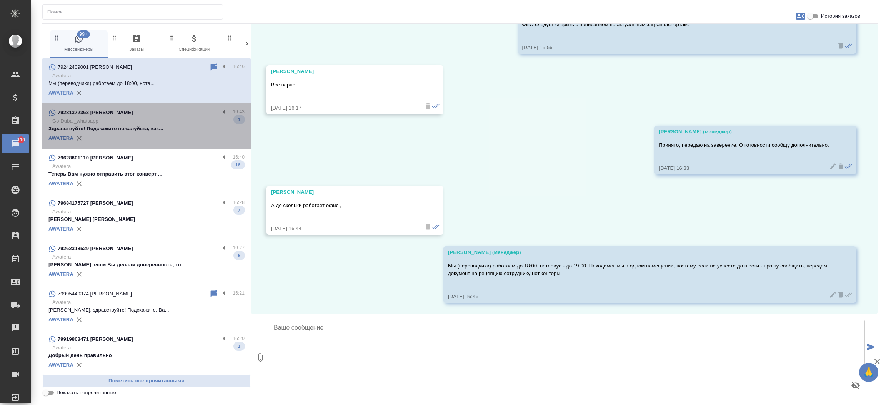
click at [168, 119] on p "Go Dubai_whatsapp" at bounding box center [148, 121] width 192 height 8
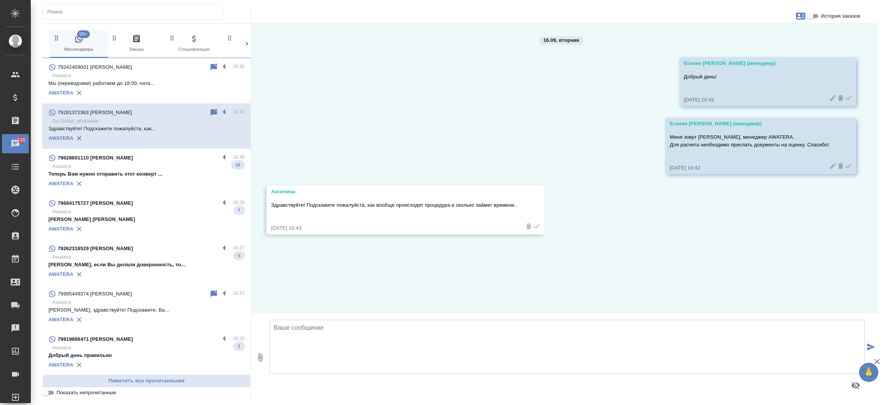
scroll to position [0, 0]
click at [818, 15] on input "История заказов" at bounding box center [810, 16] width 28 height 9
checkbox input "true"
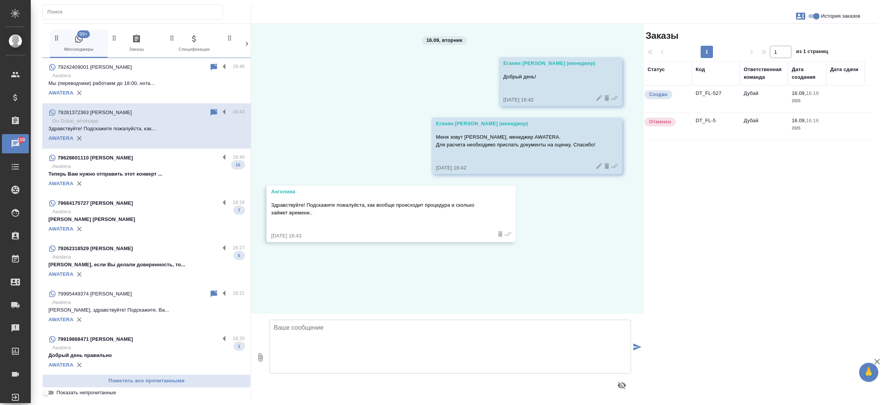
click at [711, 90] on td "DT_FL-527" at bounding box center [716, 99] width 48 height 27
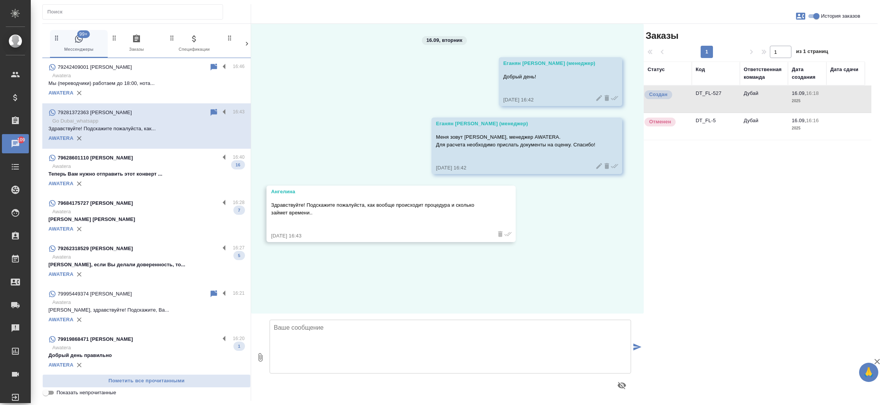
click at [711, 90] on td "DT_FL-527" at bounding box center [716, 99] width 48 height 27
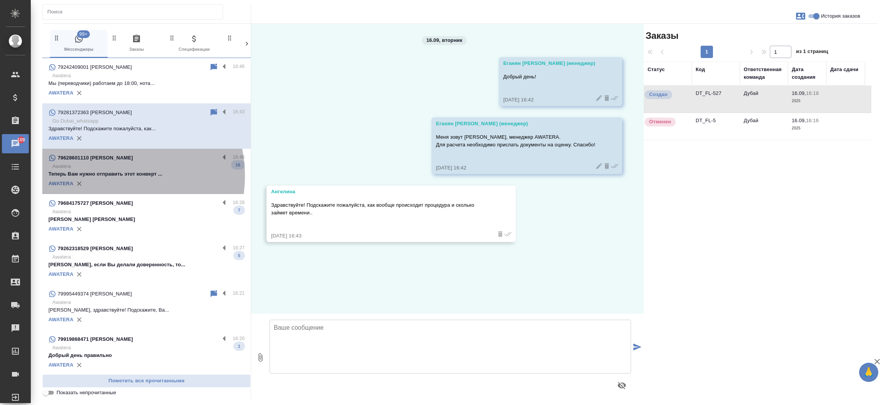
click at [110, 176] on p "Теперь Вам нужно отправить этот конверт ..." at bounding box center [146, 174] width 196 height 8
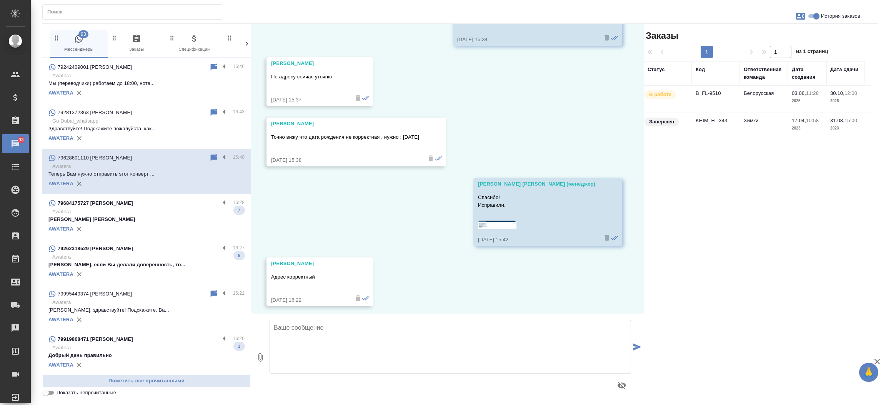
scroll to position [7574, 0]
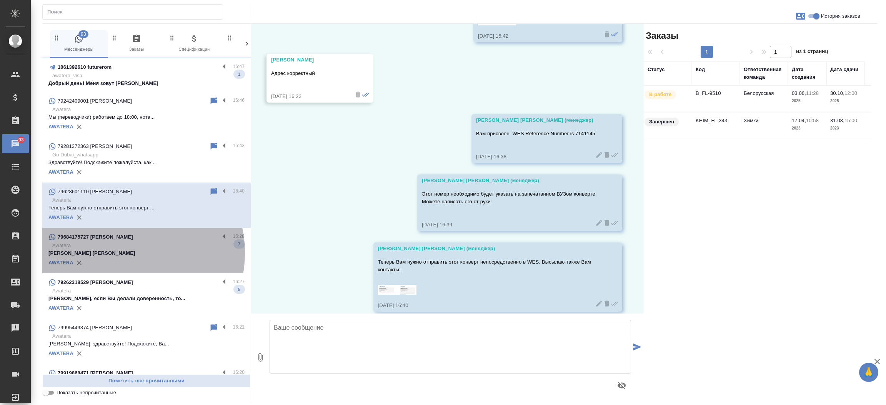
click at [124, 253] on p "Барсукова Наталья Викторовна" at bounding box center [146, 254] width 196 height 8
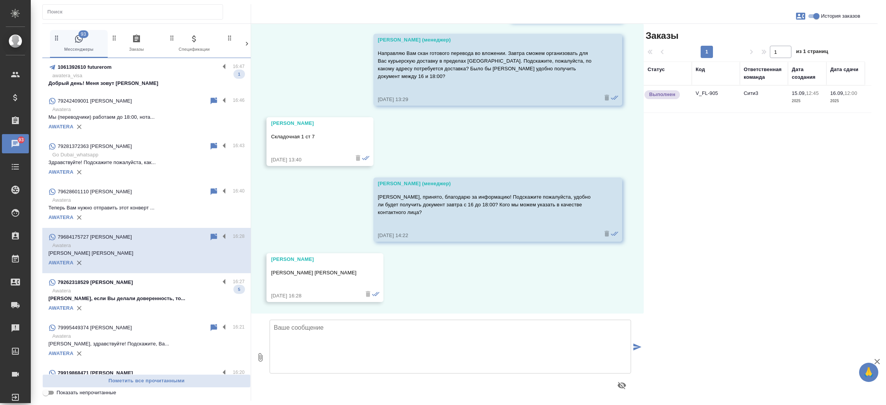
scroll to position [1880, 0]
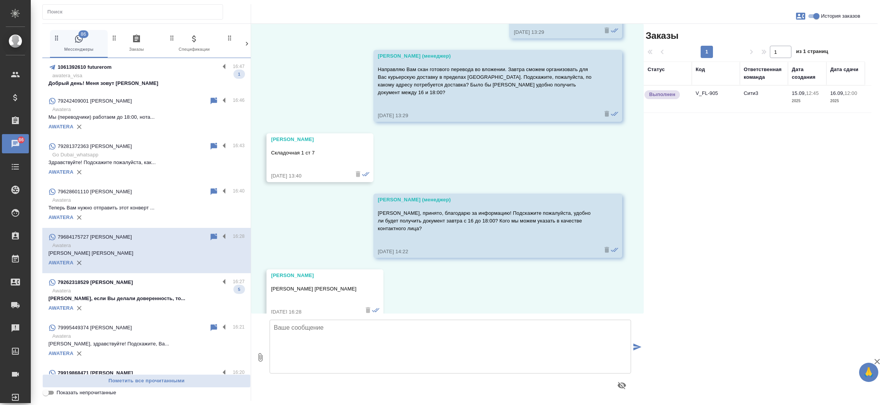
click at [708, 92] on td "V_FL-905" at bounding box center [716, 99] width 48 height 27
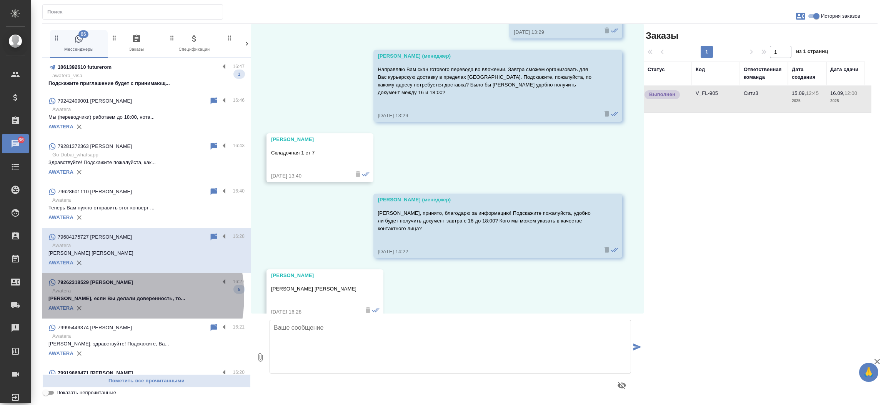
click at [99, 297] on p "Евгений, если Вы делали доверенность, то..." at bounding box center [146, 299] width 196 height 8
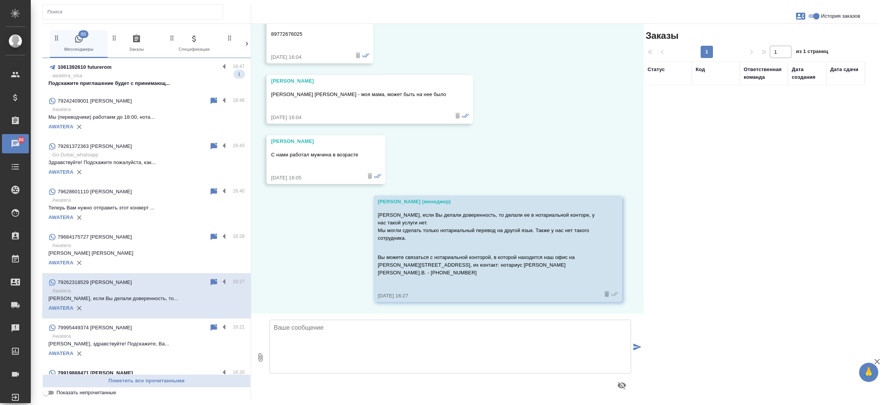
scroll to position [557, 0]
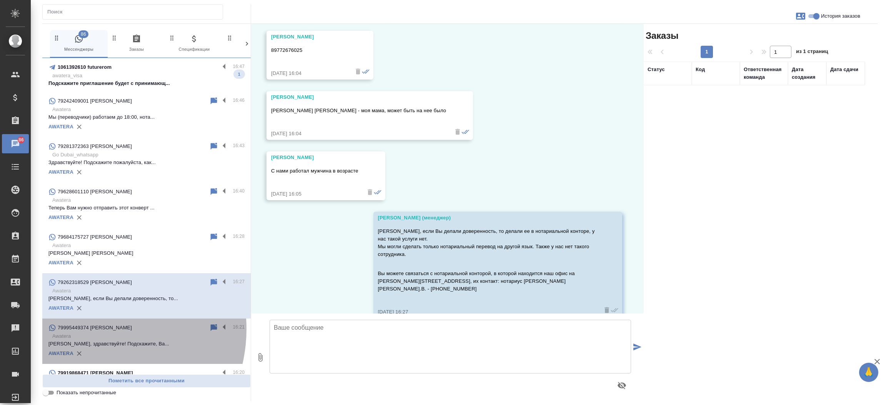
click at [92, 329] on p "79995449374 Саидов Камолжон Еркинович" at bounding box center [95, 328] width 74 height 8
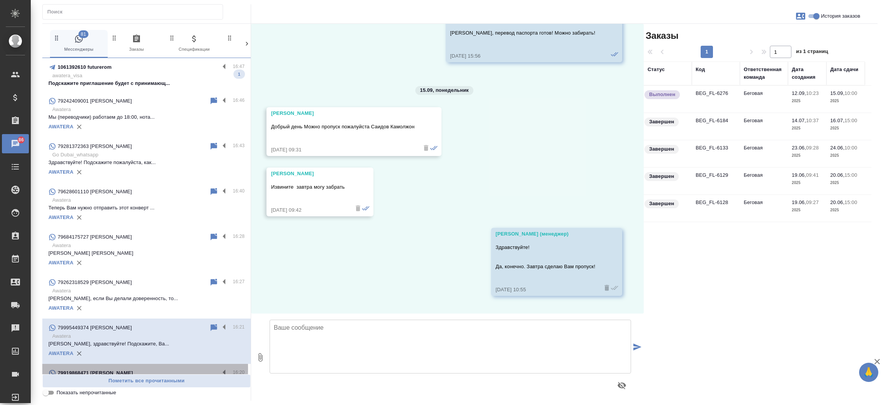
click at [102, 369] on div "79919868471 Сария" at bounding box center [133, 373] width 171 height 9
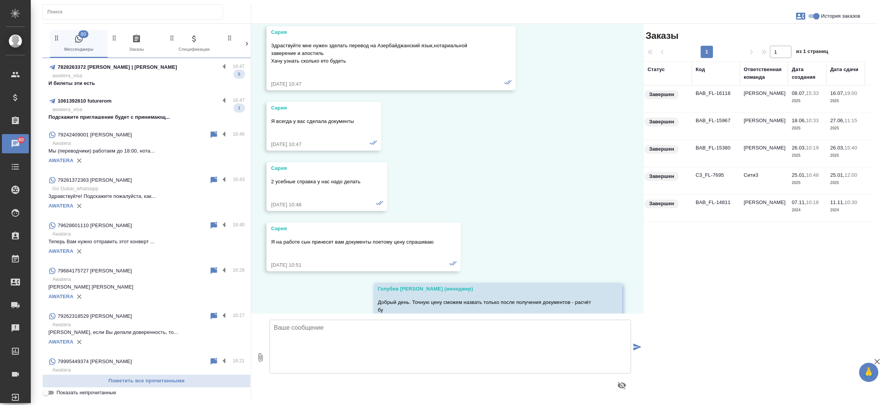
scroll to position [4188, 0]
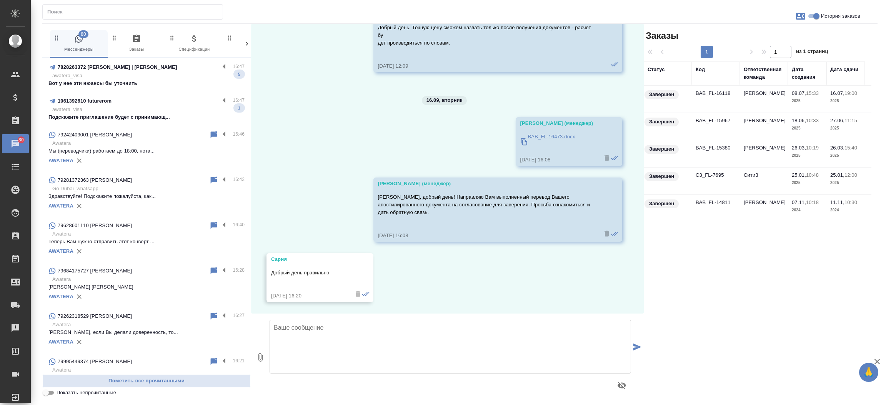
click at [708, 91] on td "BAB_FL-16118" at bounding box center [716, 99] width 48 height 27
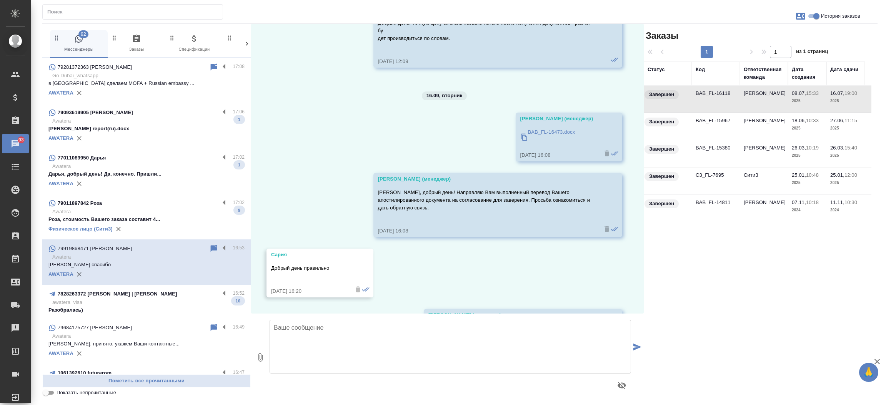
scroll to position [4309, 0]
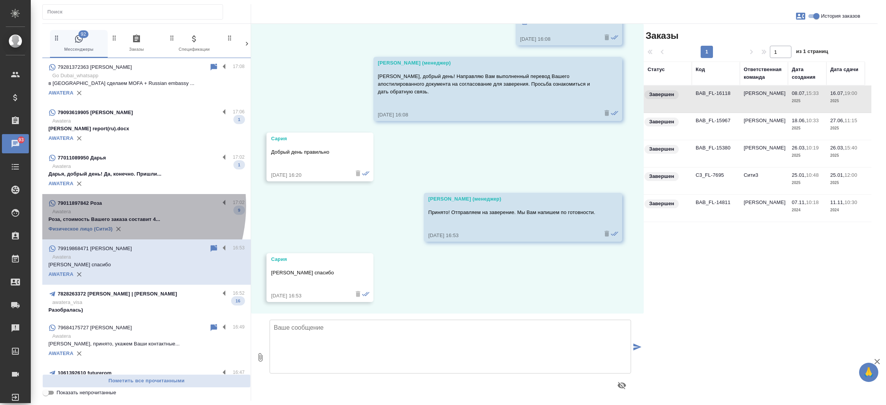
click at [101, 206] on p "79011897842 Роза" at bounding box center [80, 204] width 44 height 8
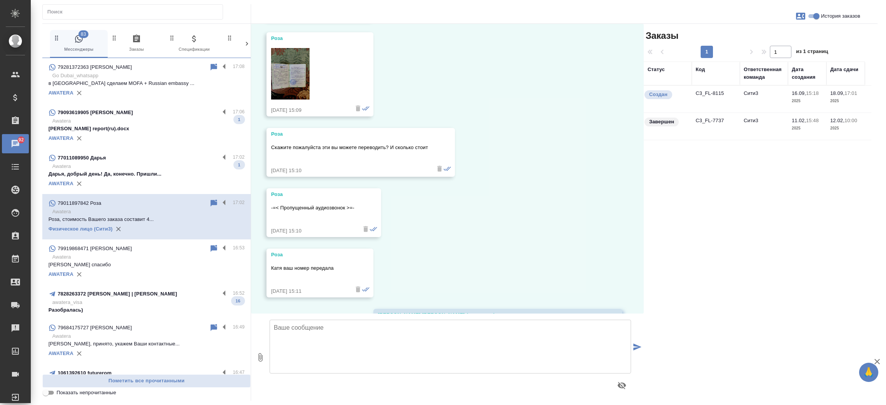
scroll to position [1817, 0]
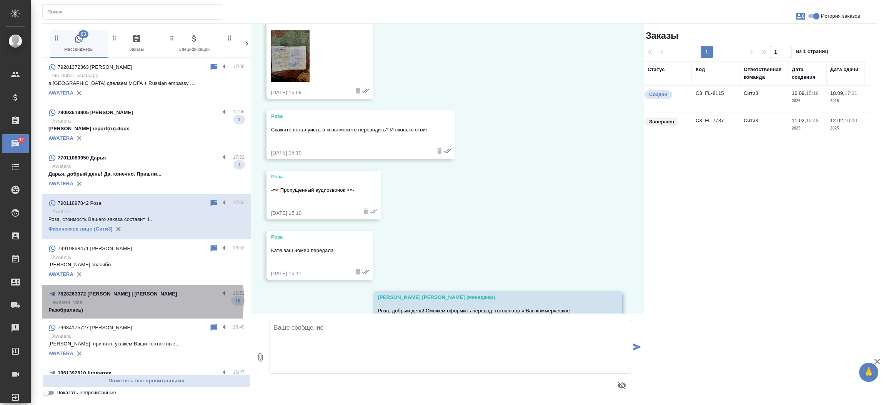
click at [96, 299] on p "awatera_visa" at bounding box center [148, 303] width 192 height 8
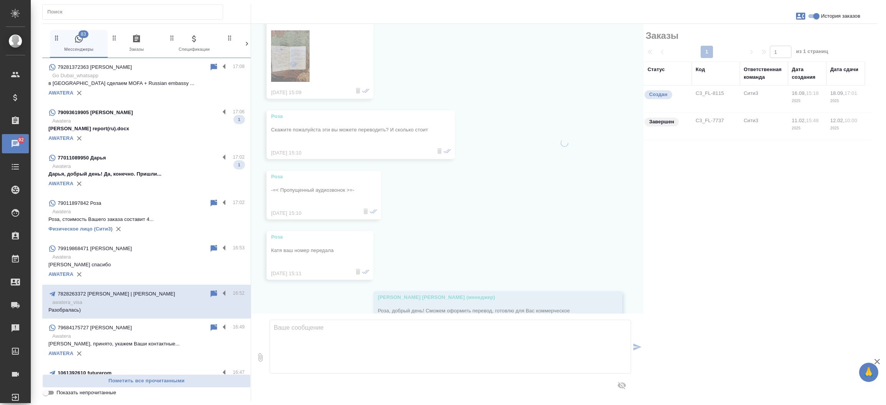
click at [128, 172] on p "Дарья, добрый день! Да, конечно. Пришли..." at bounding box center [146, 174] width 196 height 8
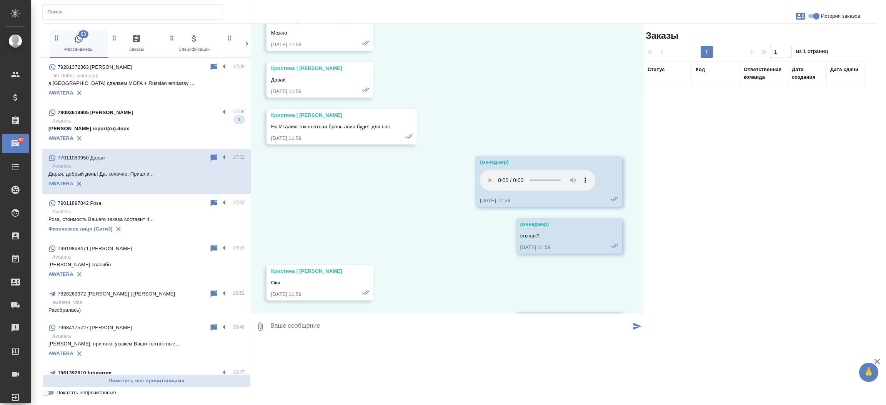
scroll to position [4681, 0]
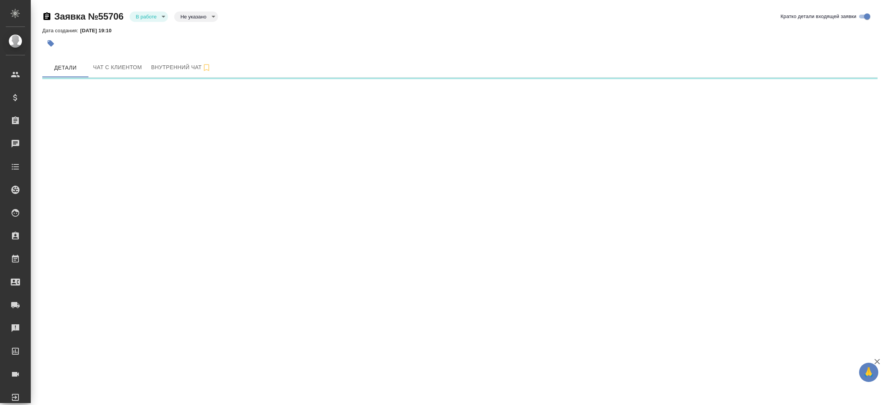
select select "RU"
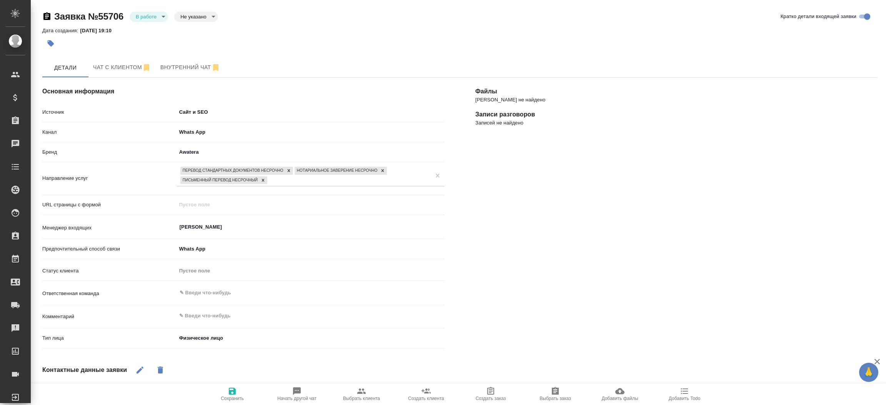
type textarea "x"
click at [160, 16] on body "🙏 .cls-1 fill:#fff; AWATERA [PERSON_NAME]prutko Клиенты Спецификации Заказы Чат…" at bounding box center [443, 202] width 886 height 405
click at [151, 26] on button "Отказ" at bounding box center [145, 29] width 18 height 8
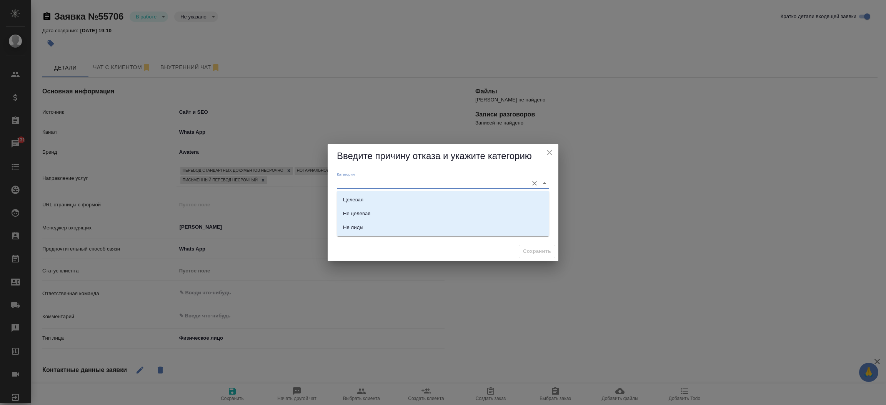
click at [349, 182] on input "Категория" at bounding box center [431, 183] width 188 height 10
click at [352, 196] on div "Целевая" at bounding box center [353, 200] width 20 height 8
type input "Целевая"
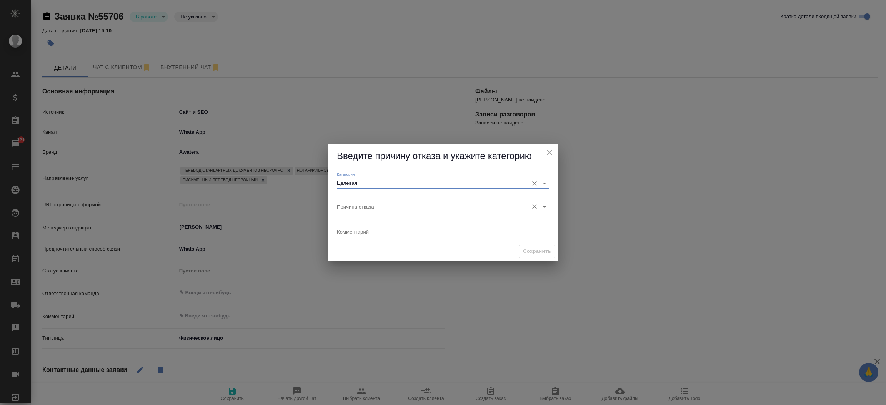
click at [350, 199] on div "Причина отказа" at bounding box center [443, 203] width 212 height 17
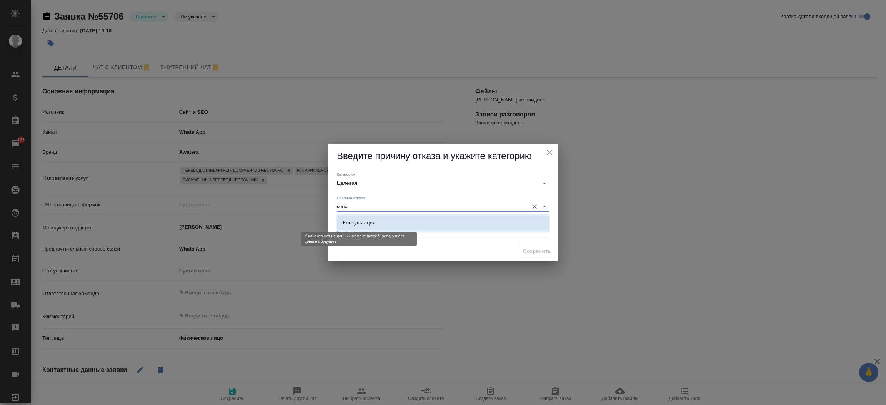
click at [358, 222] on div "Консультация" at bounding box center [359, 223] width 32 height 8
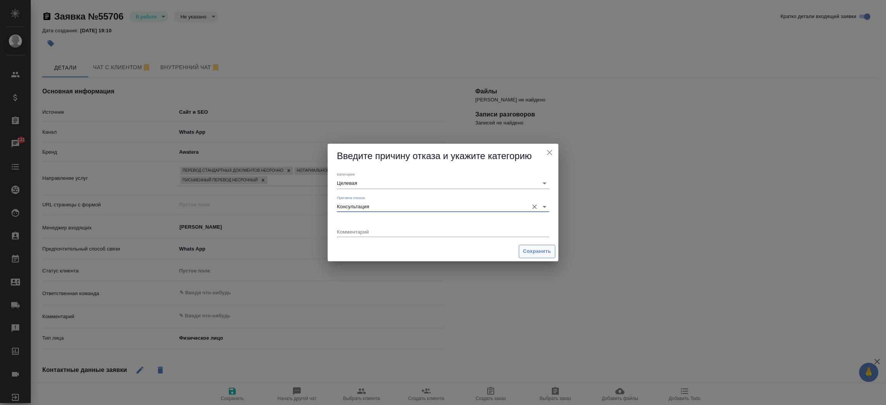
type input "Консультация"
click at [538, 248] on span "Сохранить" at bounding box center [537, 251] width 28 height 9
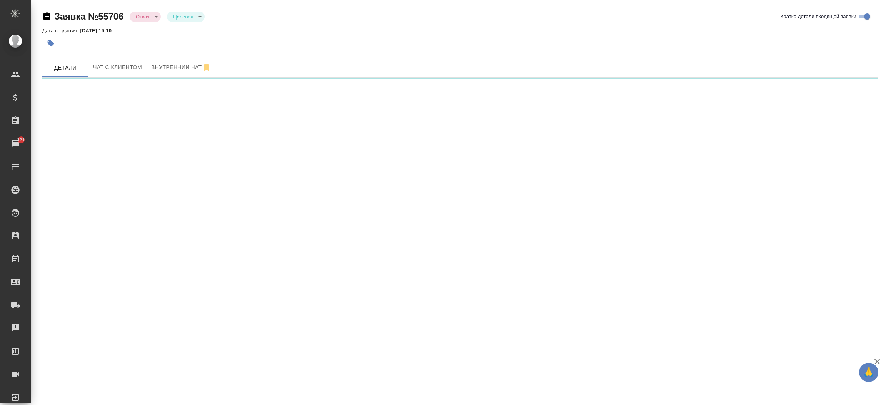
select select "RU"
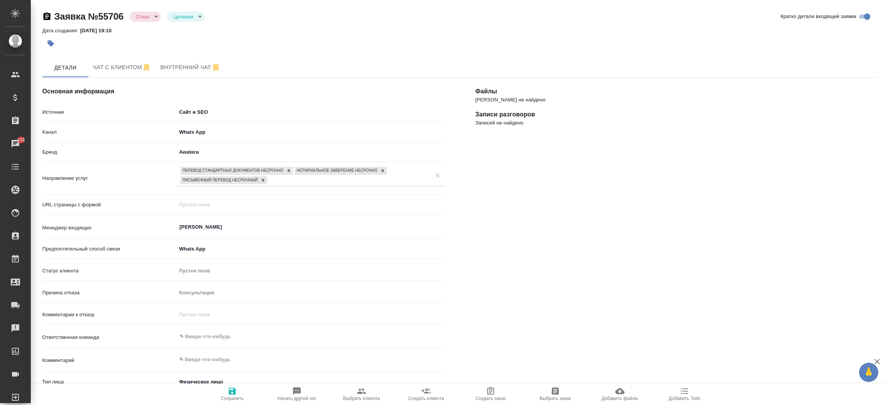
type textarea "x"
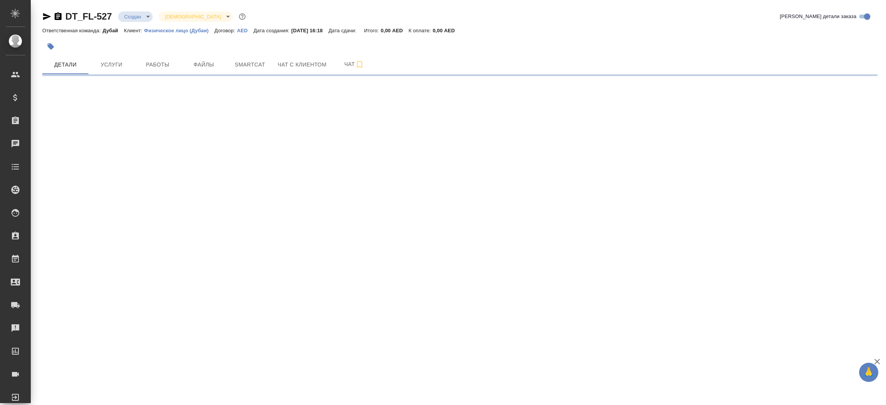
select select "RU"
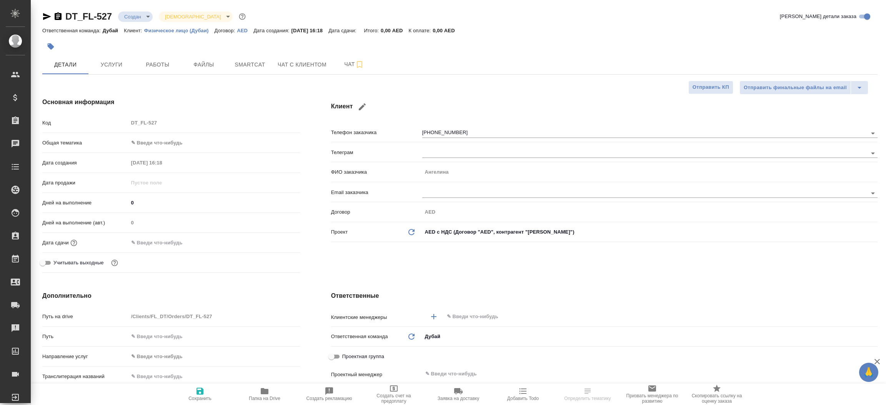
type textarea "x"
click at [50, 15] on icon "button" at bounding box center [46, 16] width 9 height 9
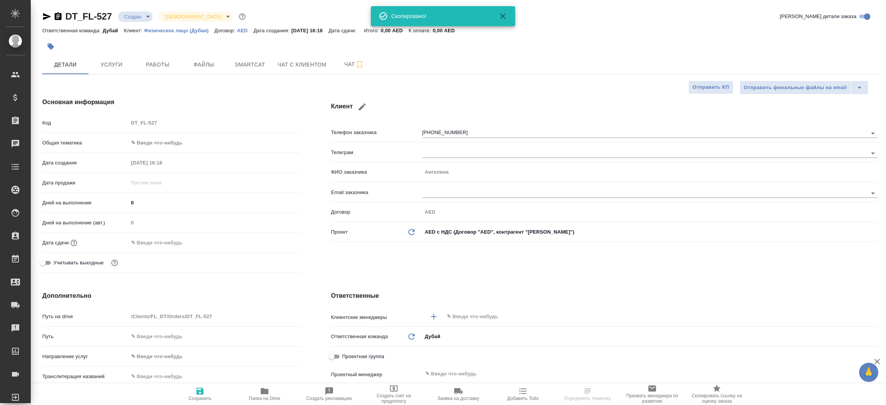
type textarea "x"
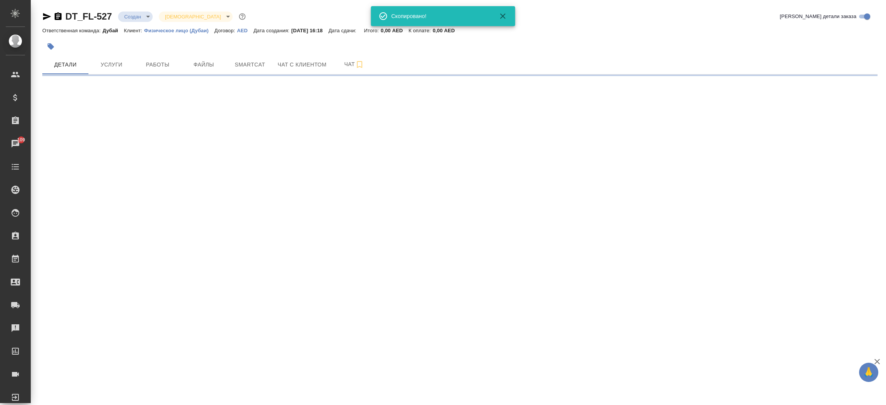
select select "RU"
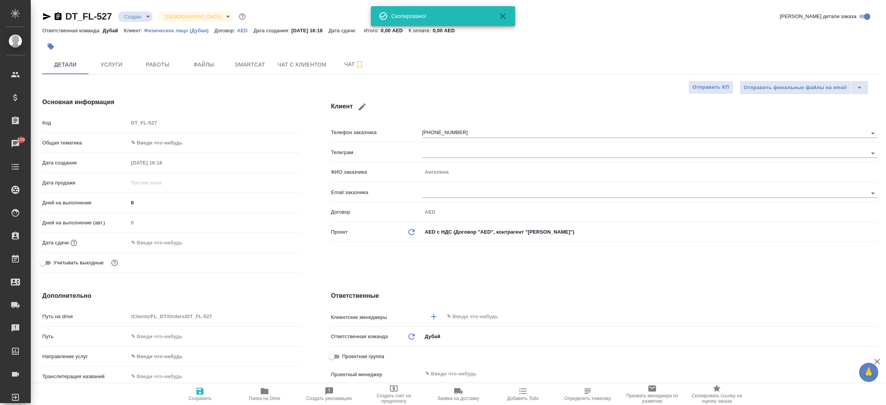
type textarea "x"
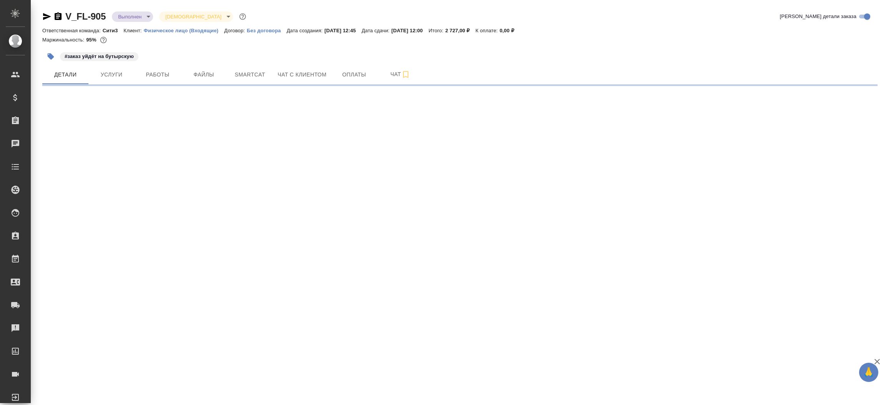
select select "RU"
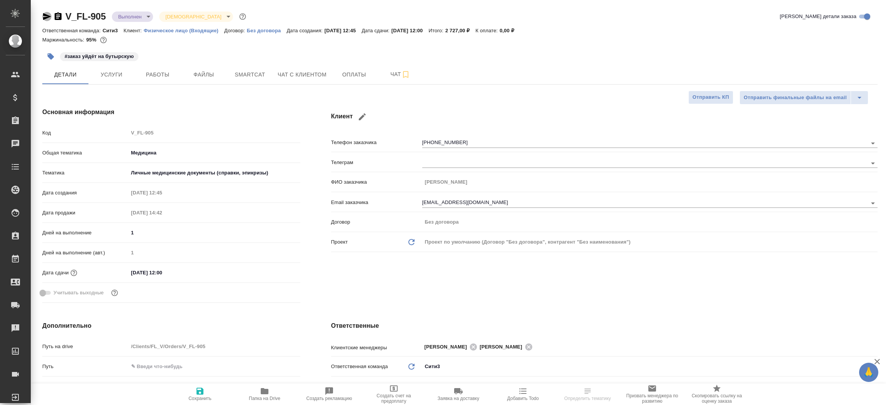
click at [46, 13] on icon "button" at bounding box center [46, 16] width 9 height 9
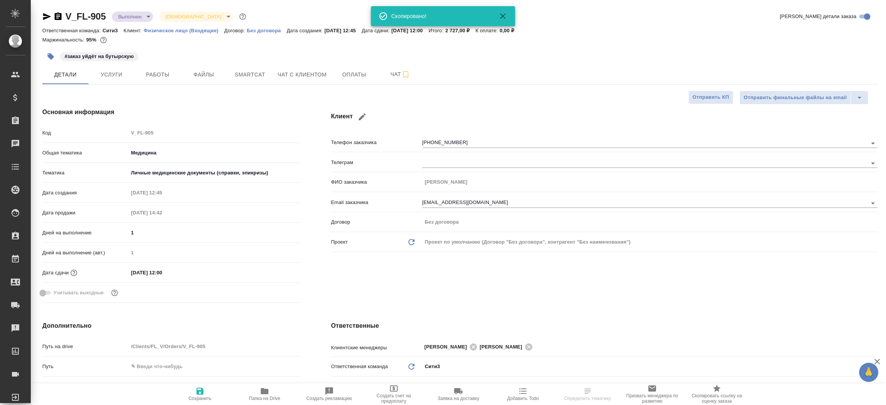
type textarea "x"
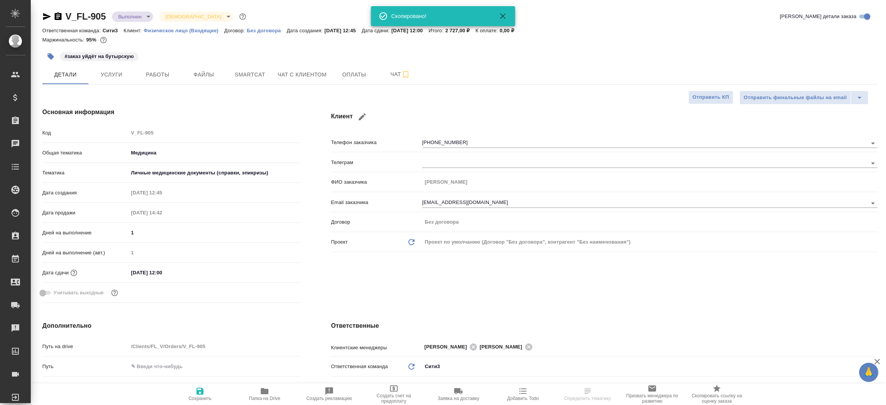
type textarea "x"
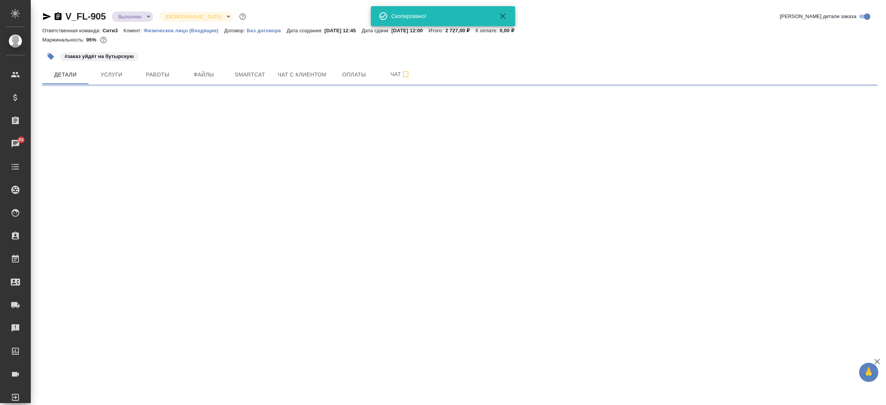
select select "RU"
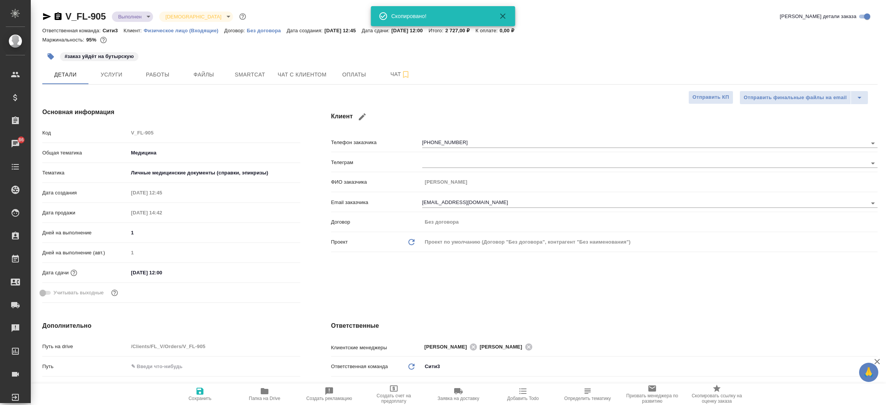
type textarea "x"
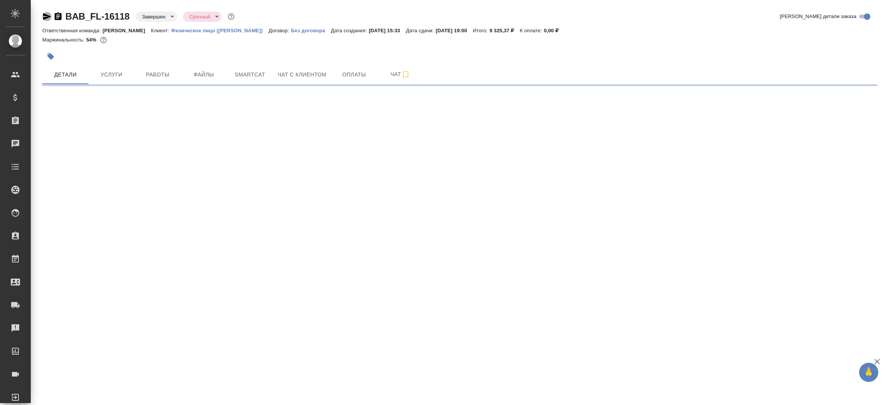
click at [44, 13] on icon "button" at bounding box center [46, 16] width 9 height 9
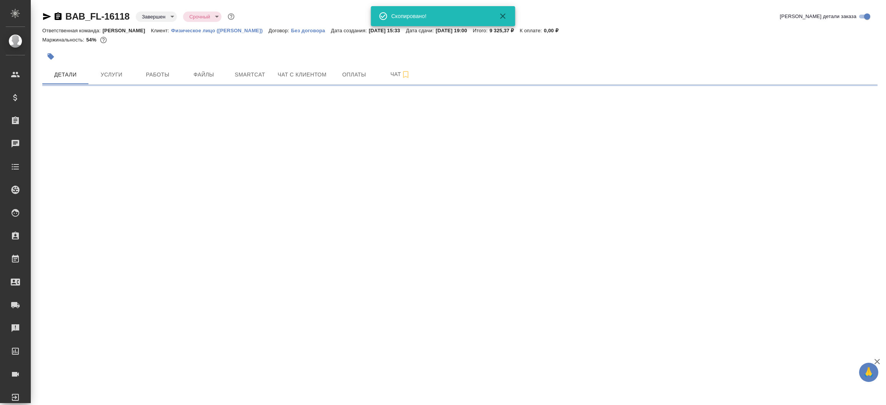
select select "RU"
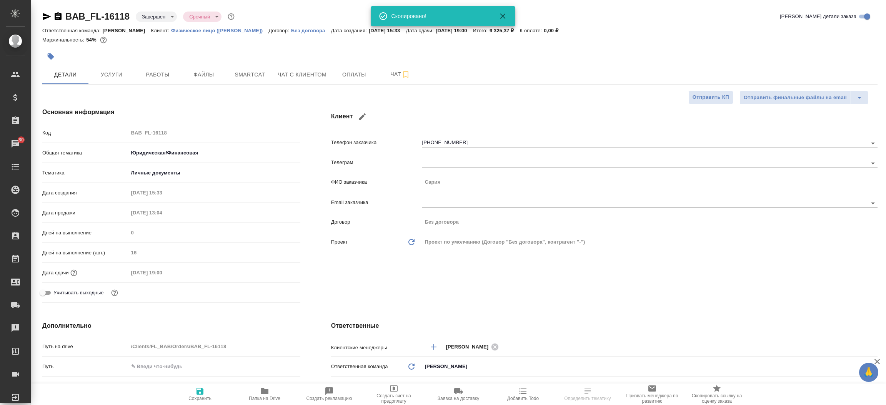
type textarea "x"
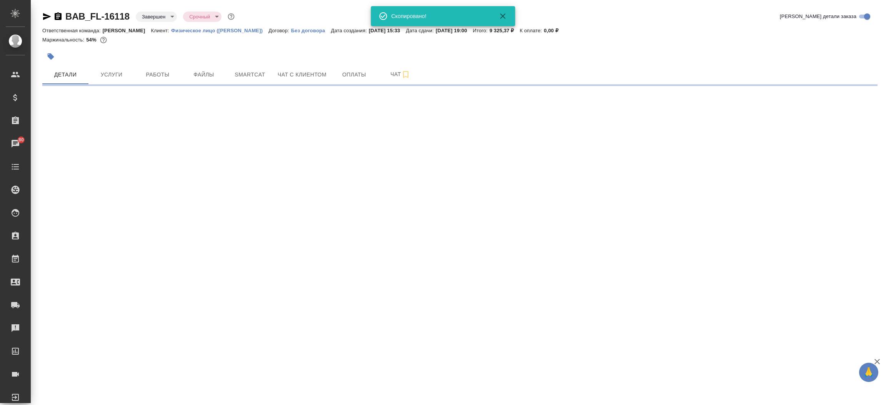
select select "RU"
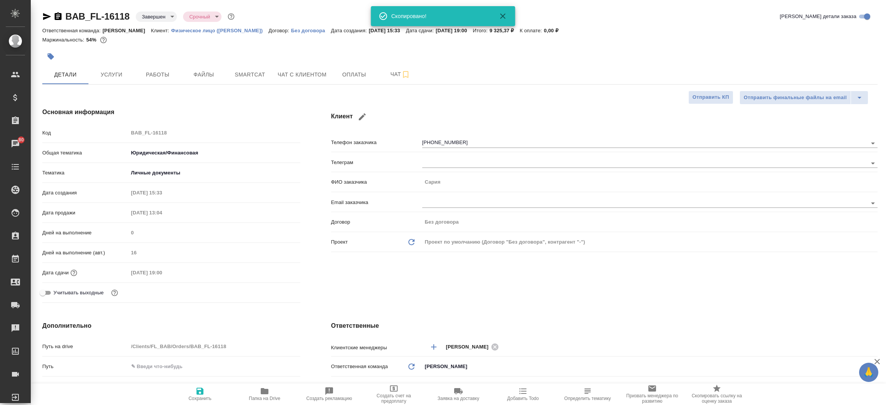
type textarea "x"
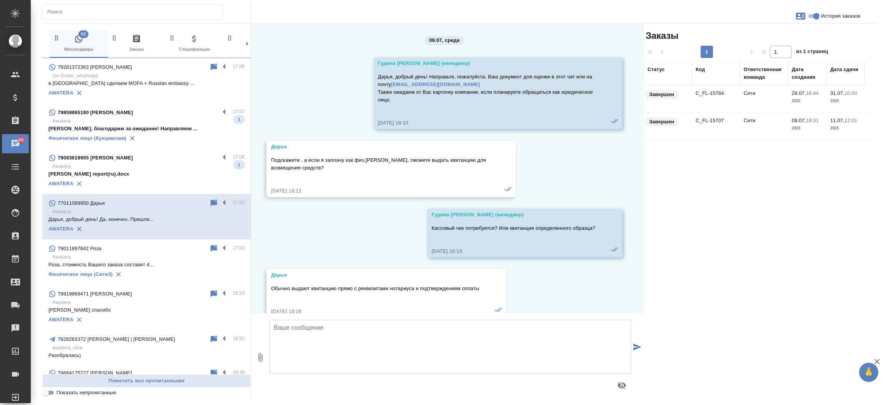
scroll to position [4877, 0]
